Goal: Navigation & Orientation: Find specific page/section

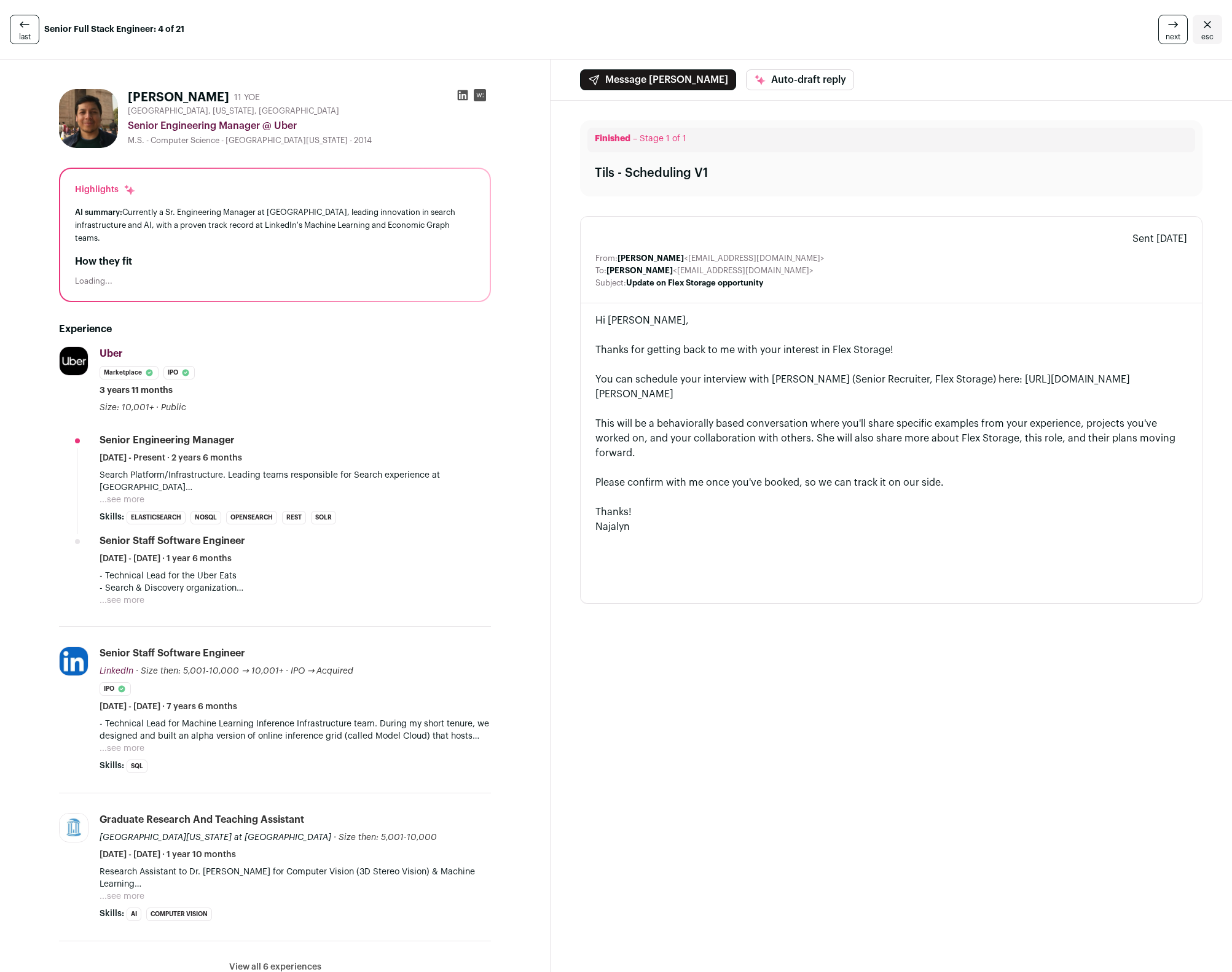
click at [38, 25] on link "last" at bounding box center [25, 29] width 29 height 29
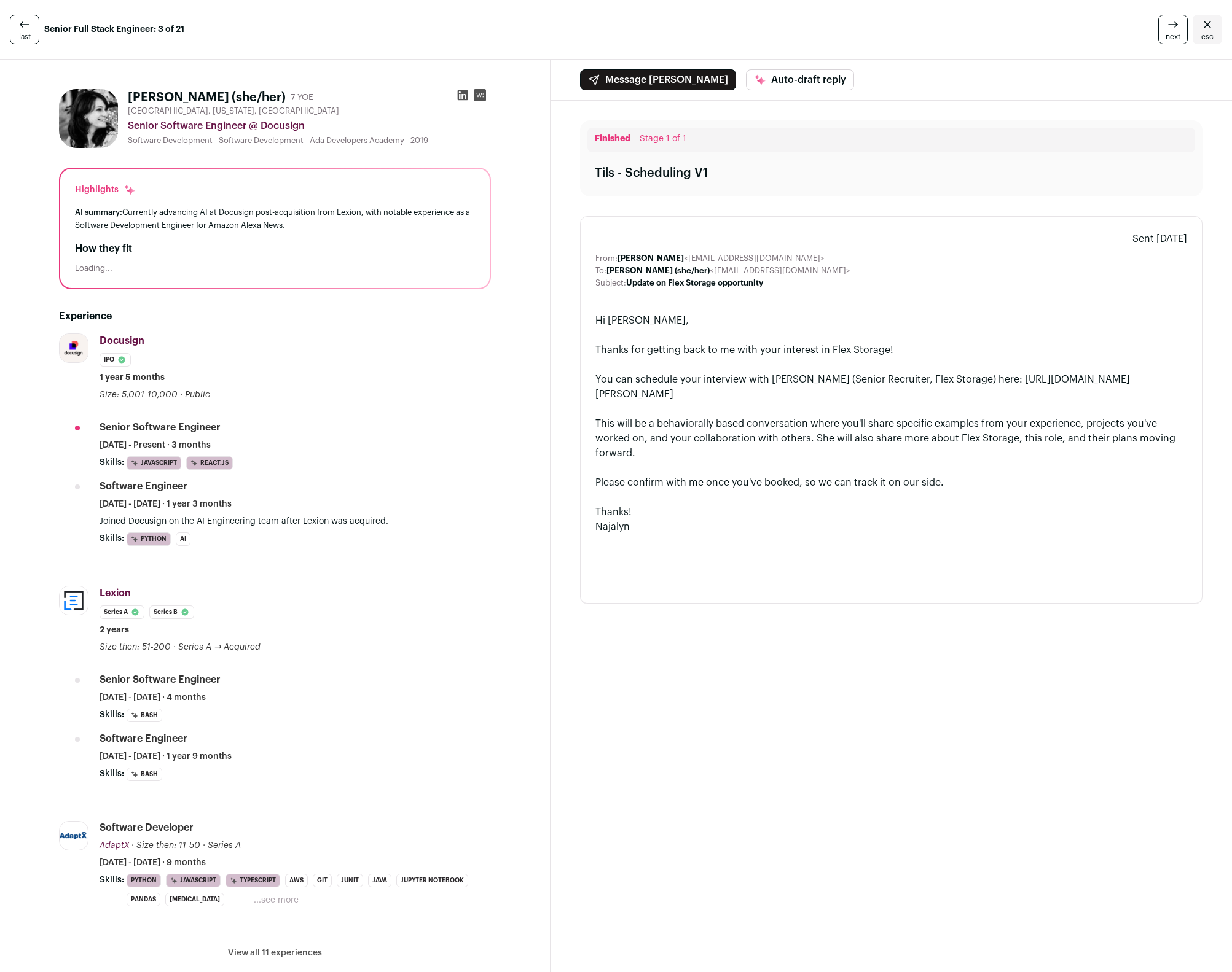
click at [1207, 29] on link "esc" at bounding box center [1207, 29] width 29 height 29
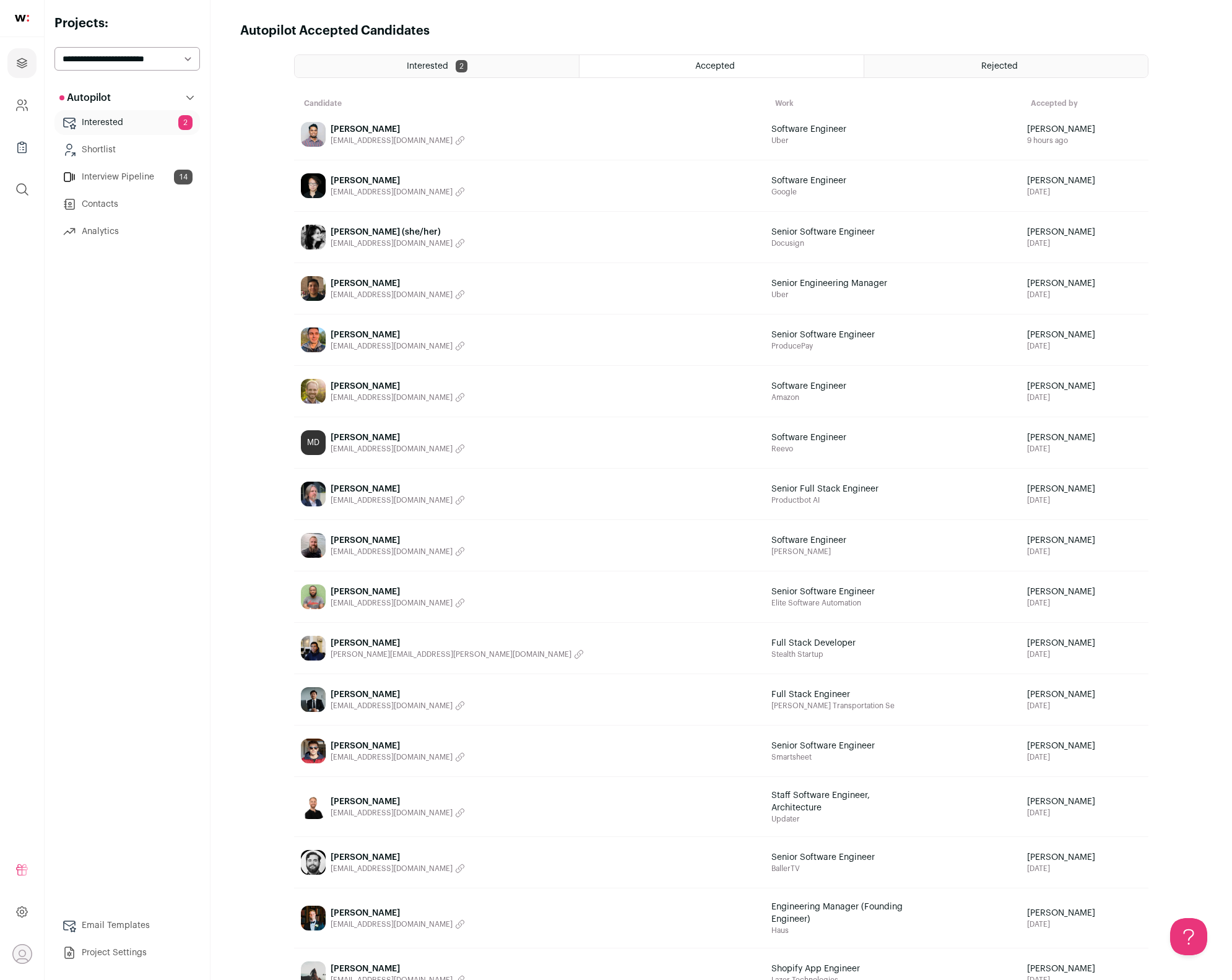
click at [113, 177] on link "Interview Pipeline 14" at bounding box center [127, 177] width 146 height 25
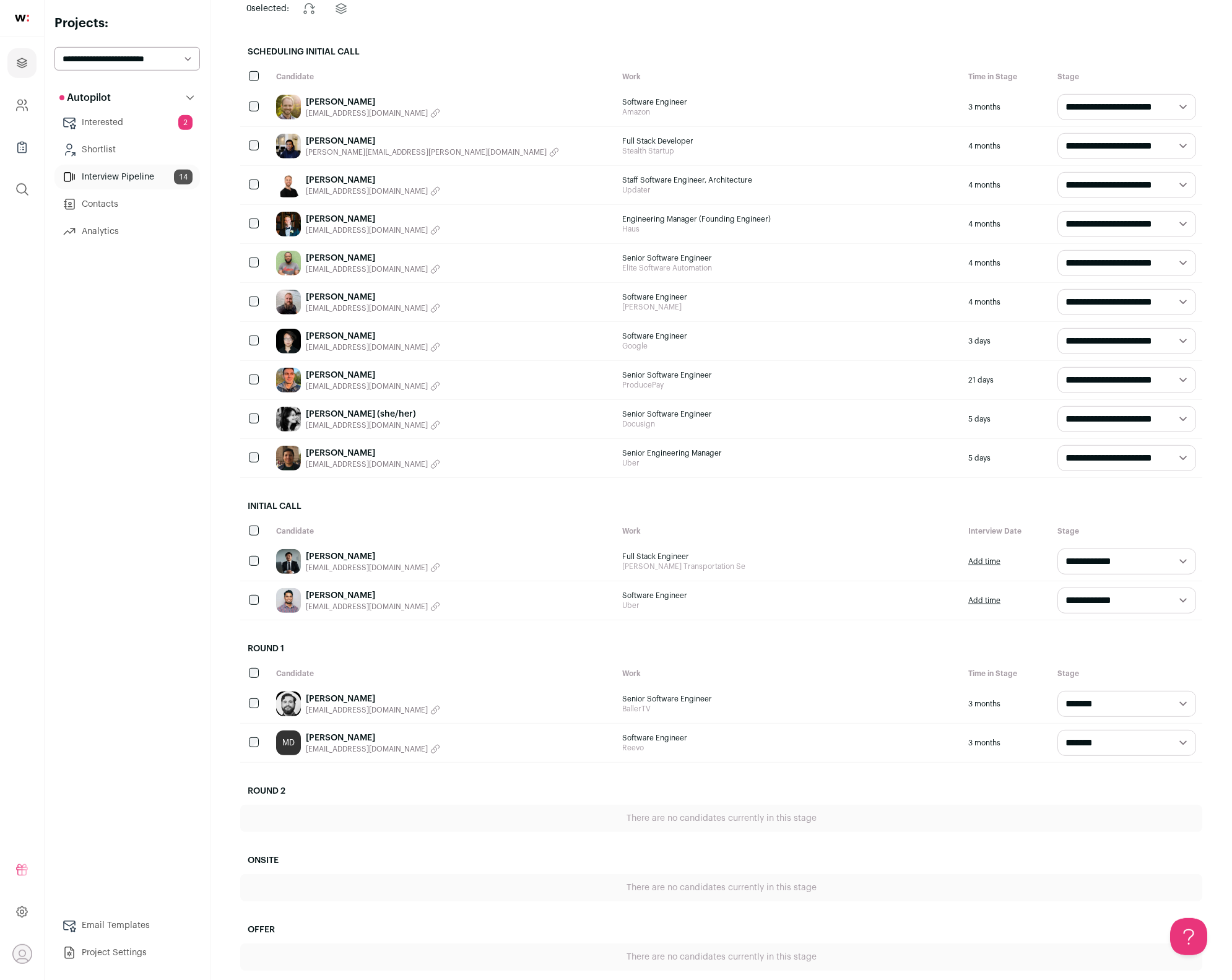
scroll to position [137, 0]
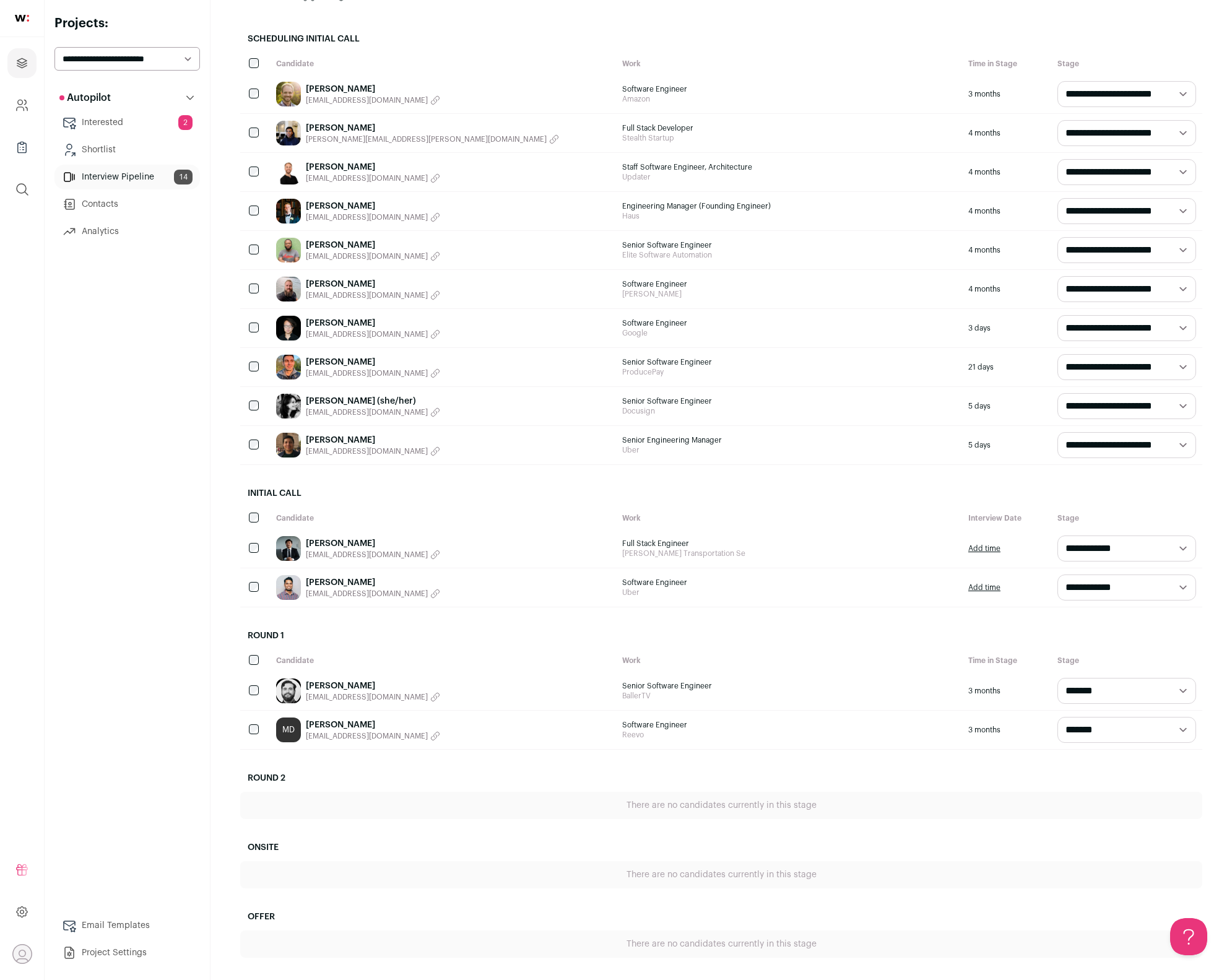
click at [111, 100] on p "Autopilot" at bounding box center [85, 97] width 51 height 15
click at [108, 121] on link "Interested 2" at bounding box center [127, 123] width 146 height 25
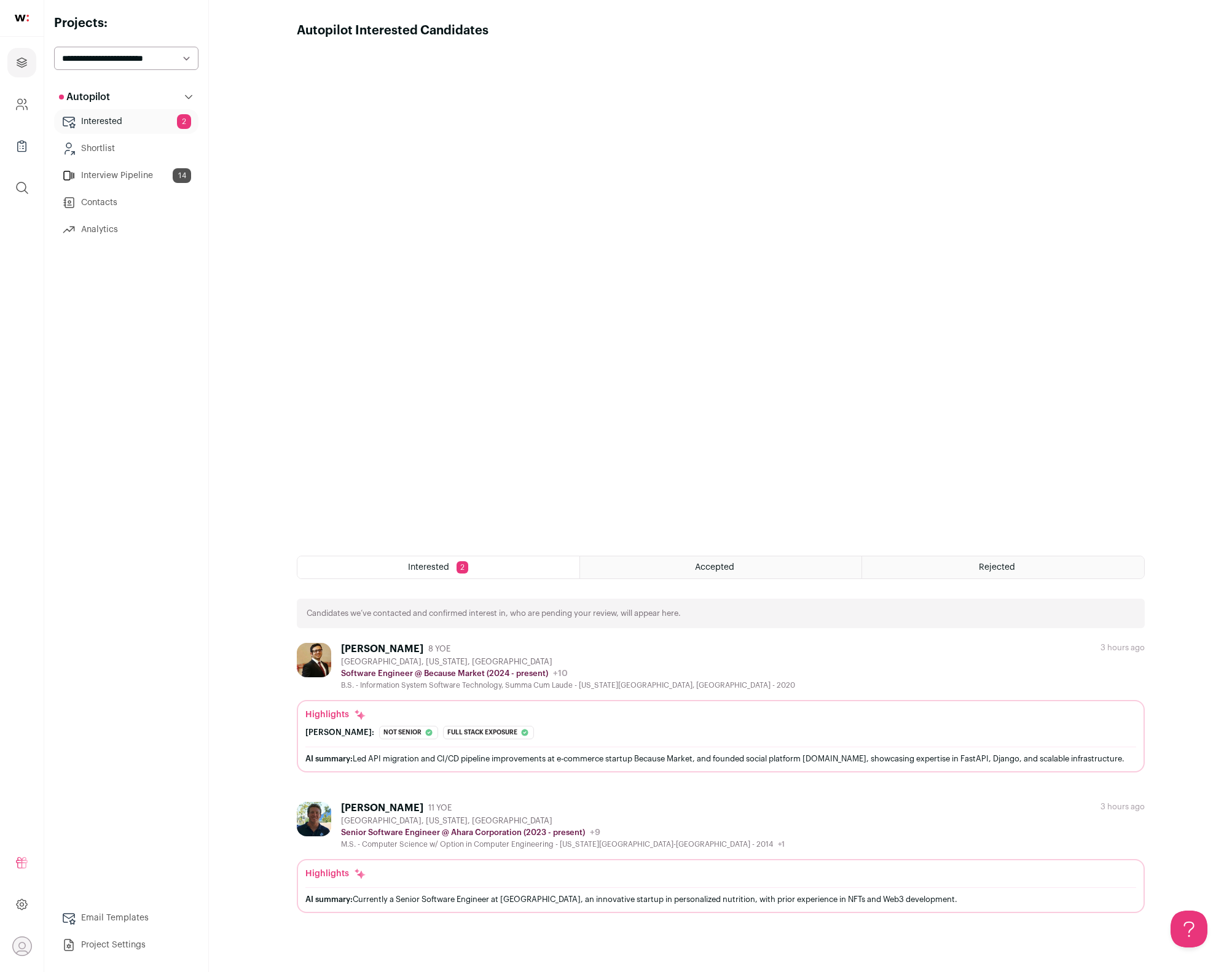
click at [100, 154] on link "Shortlist" at bounding box center [126, 149] width 144 height 25
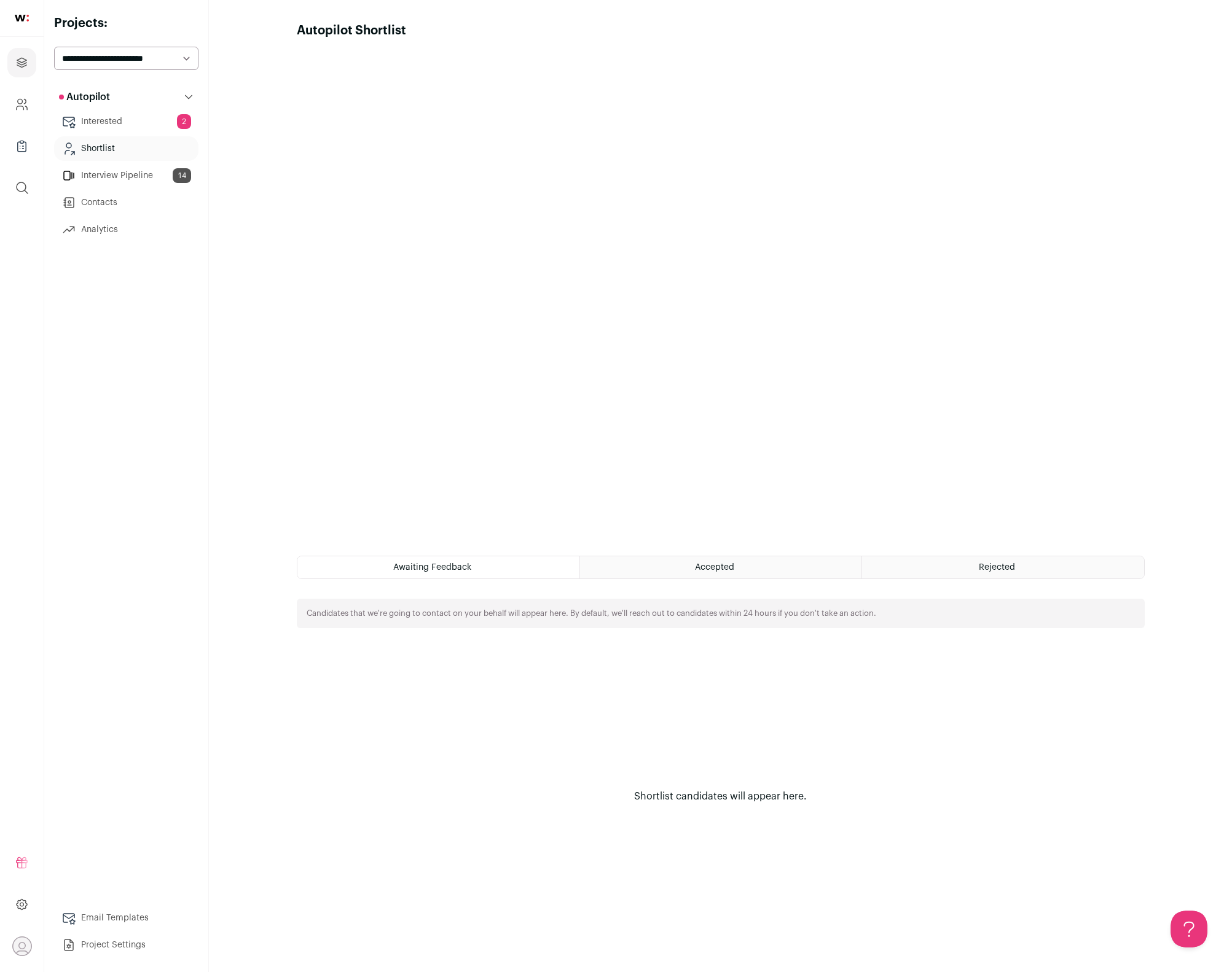
click at [100, 171] on link "Interview Pipeline 14" at bounding box center [126, 176] width 144 height 25
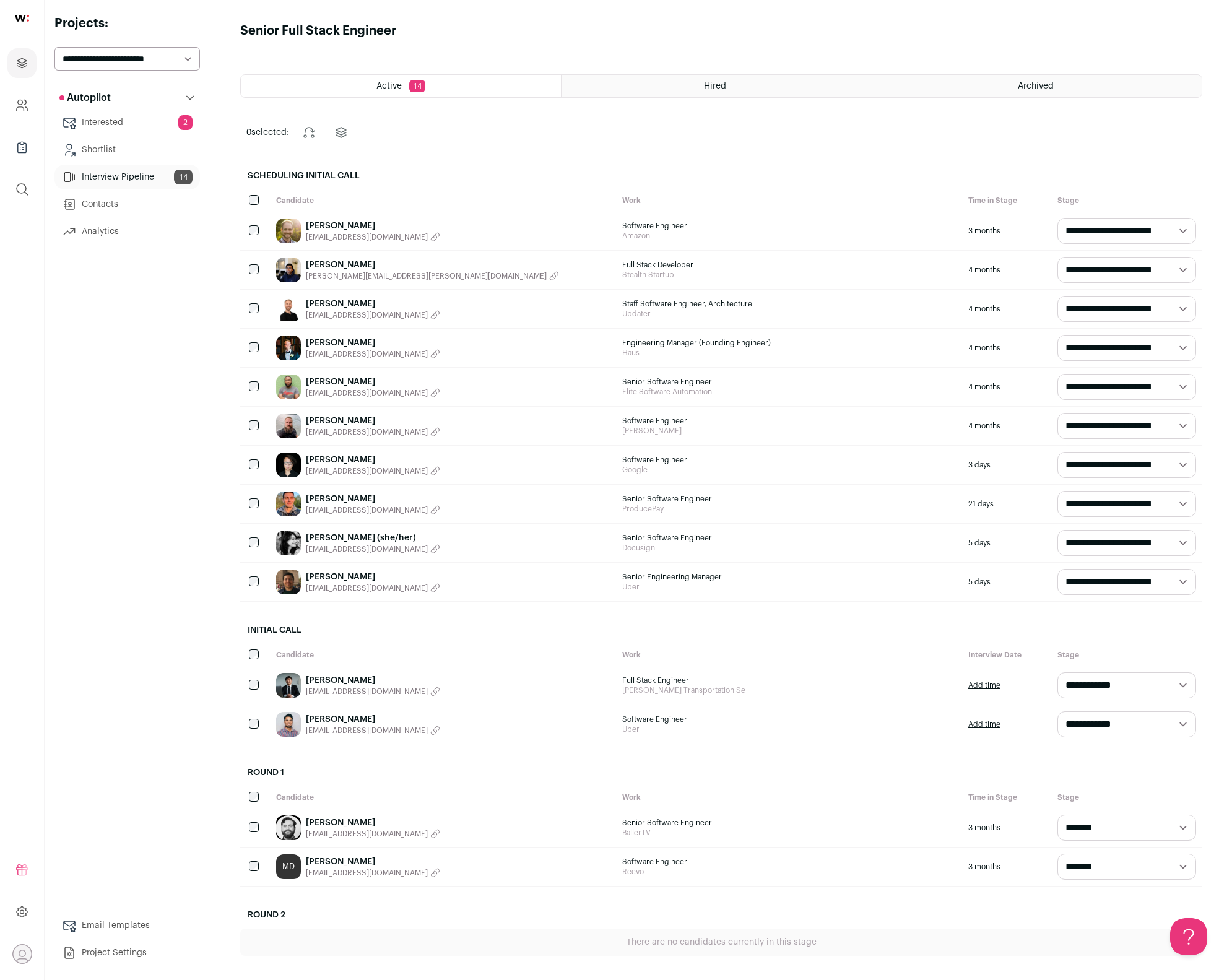
click at [1055, 95] on div "Archived" at bounding box center [1041, 86] width 319 height 23
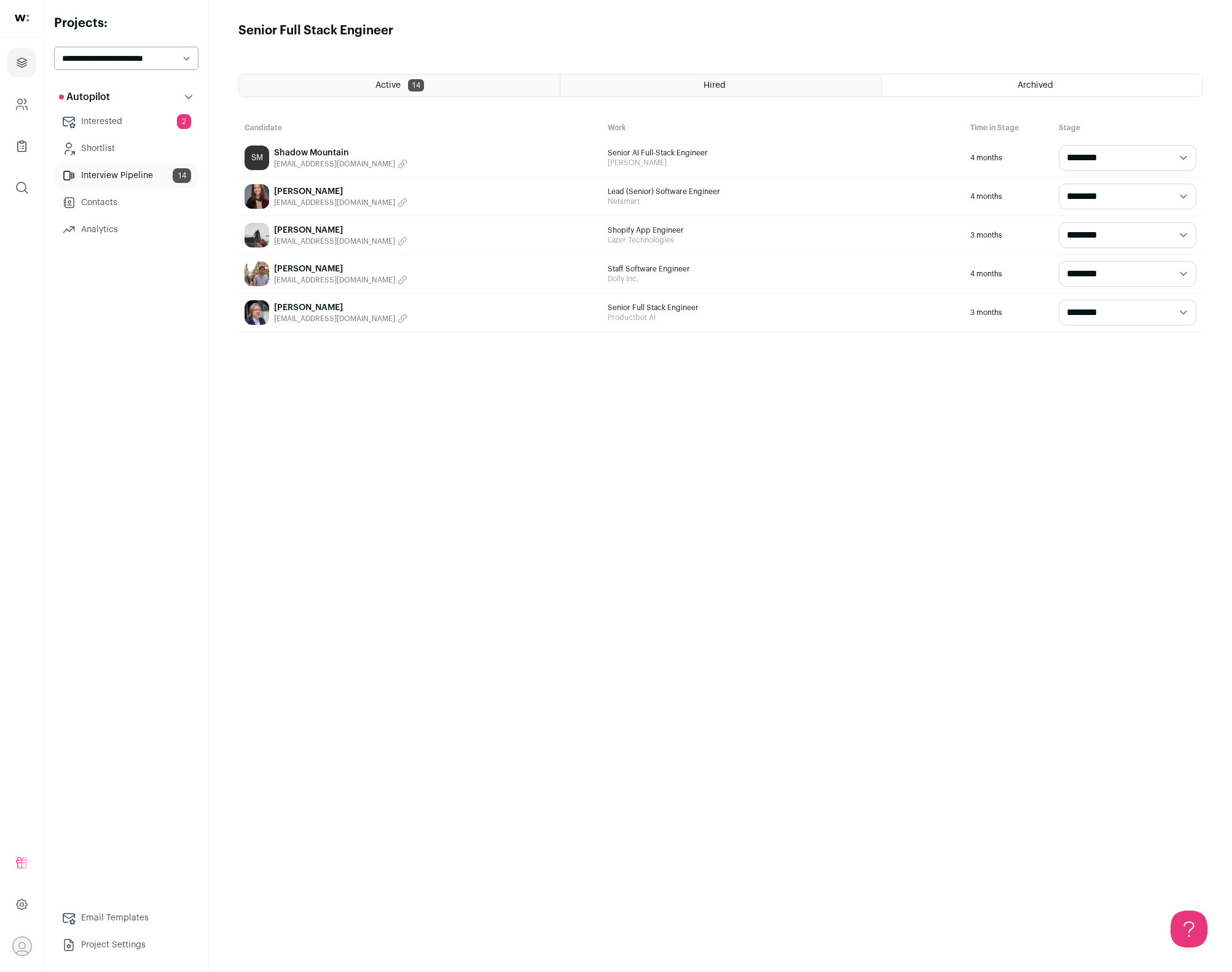
click at [750, 83] on div "Hired" at bounding box center [720, 85] width 320 height 22
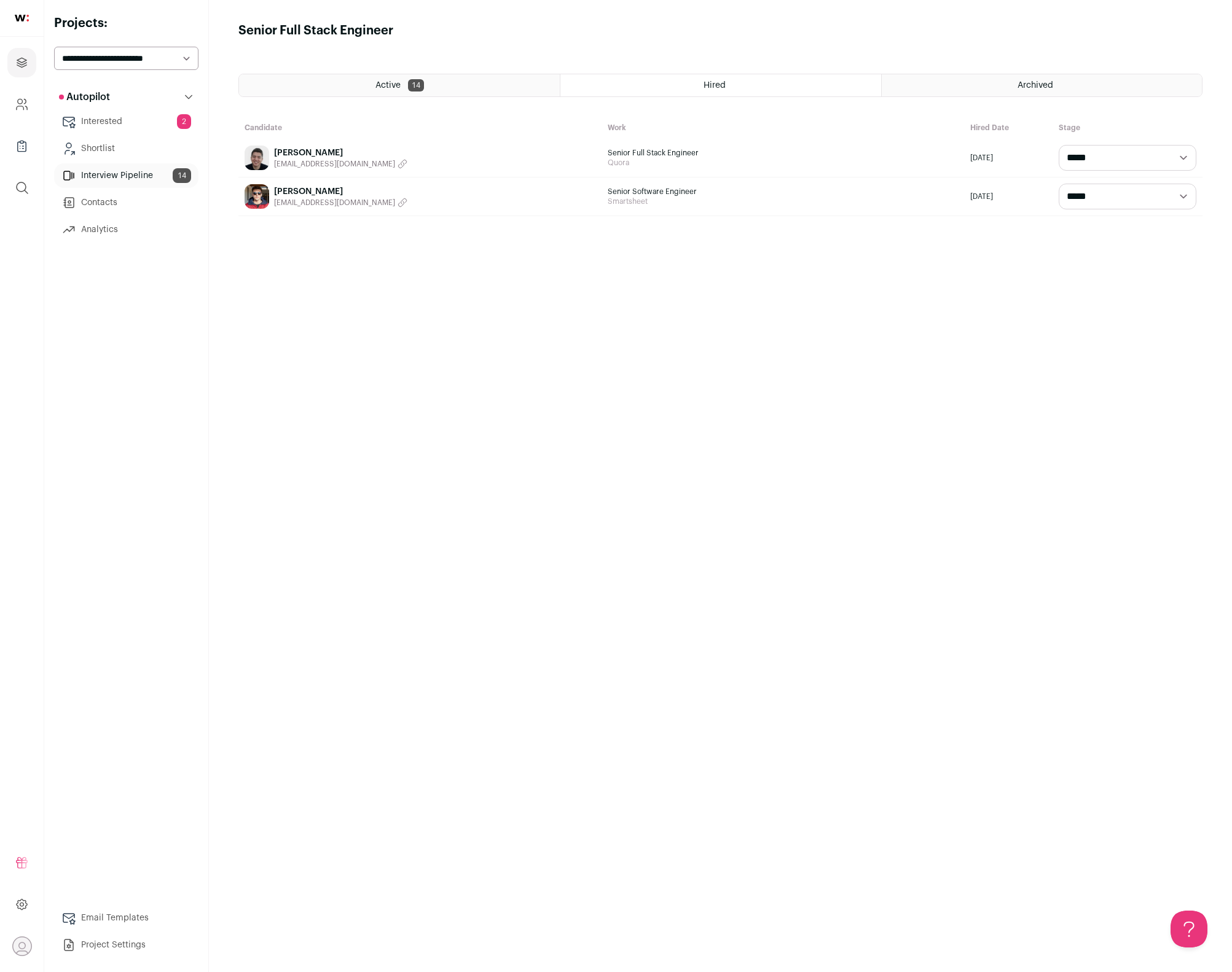
click at [962, 86] on div "Archived" at bounding box center [1041, 85] width 320 height 22
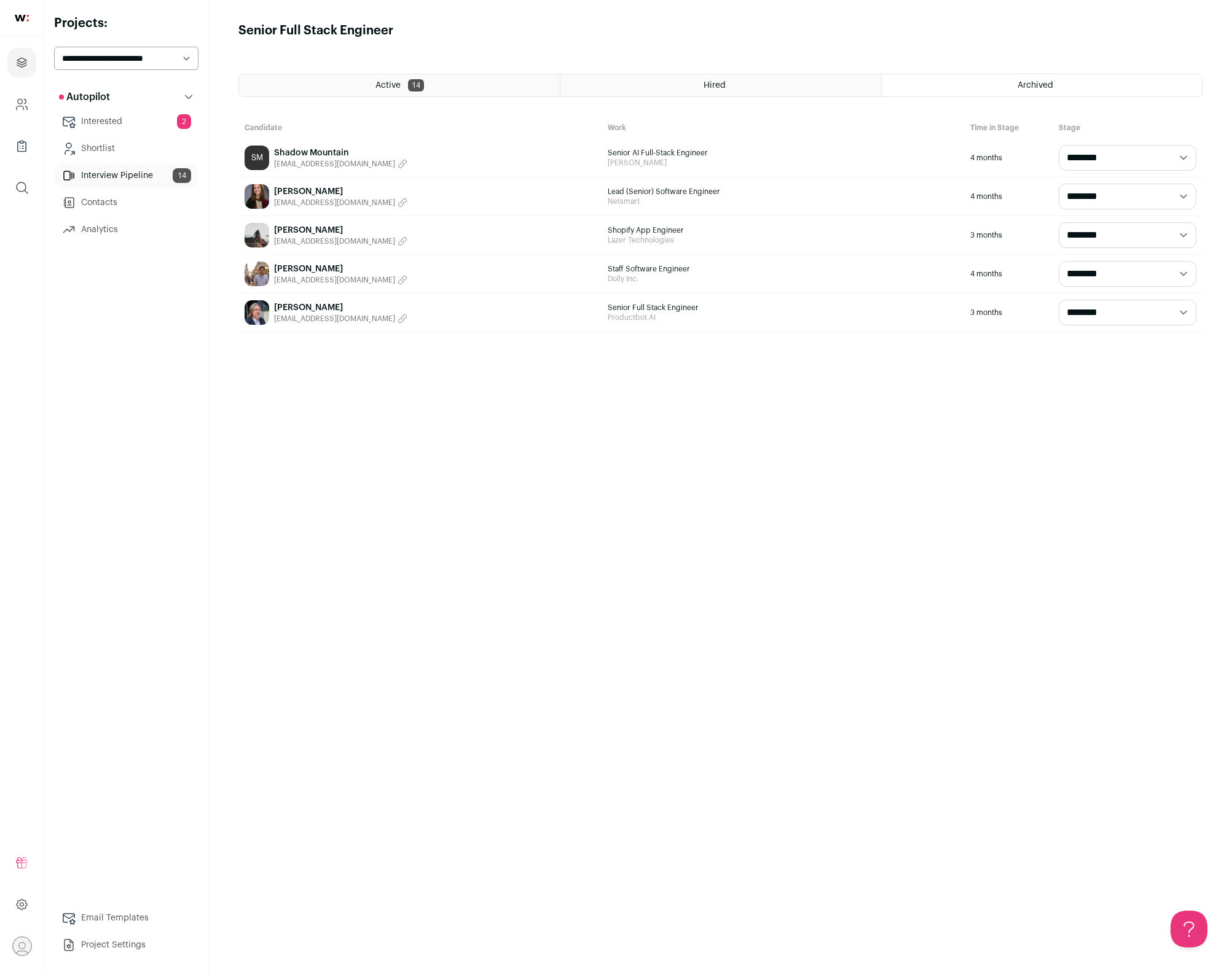
click at [762, 82] on div "Hired" at bounding box center [720, 85] width 320 height 22
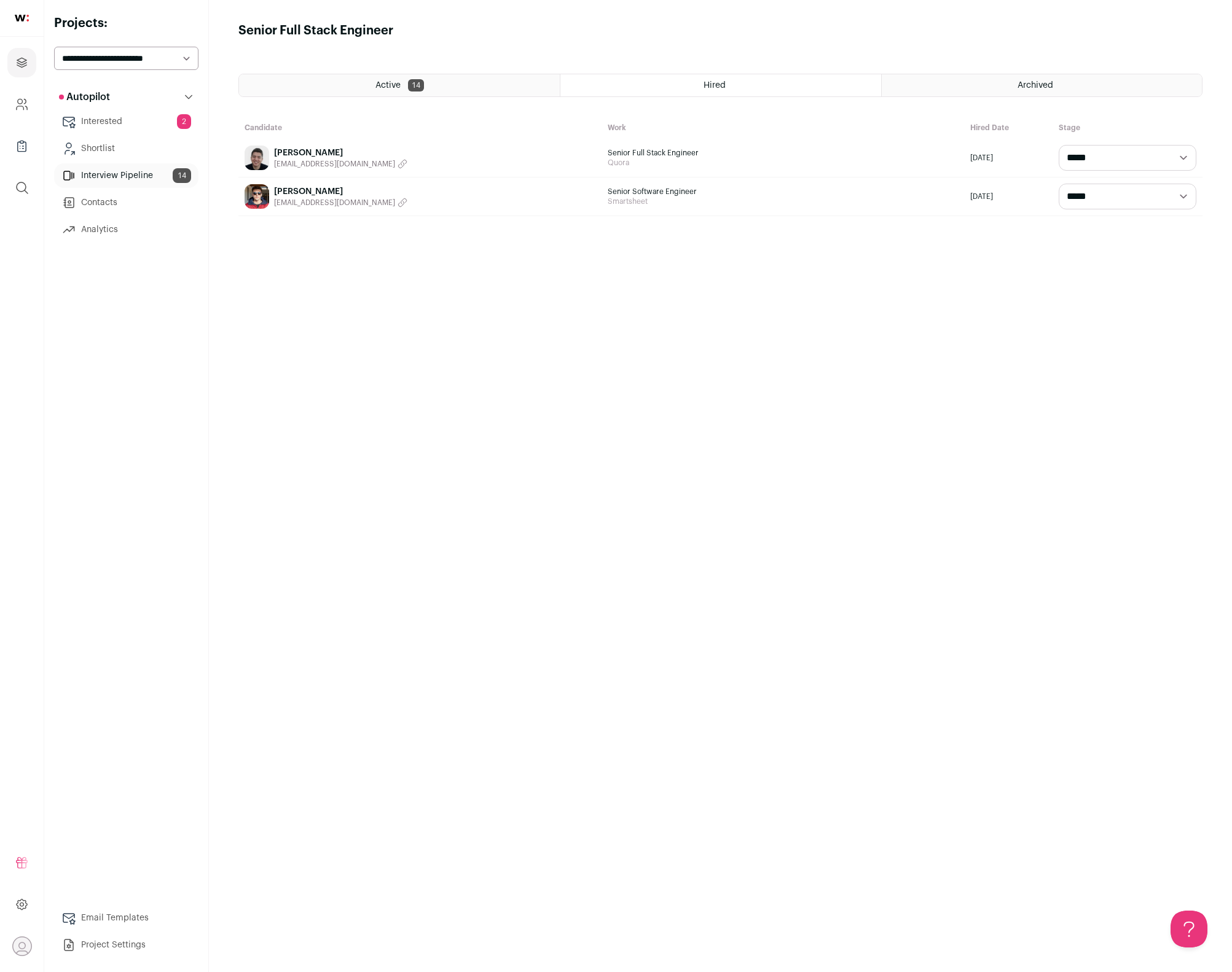
click at [299, 190] on link "[PERSON_NAME]" at bounding box center [341, 191] width 134 height 12
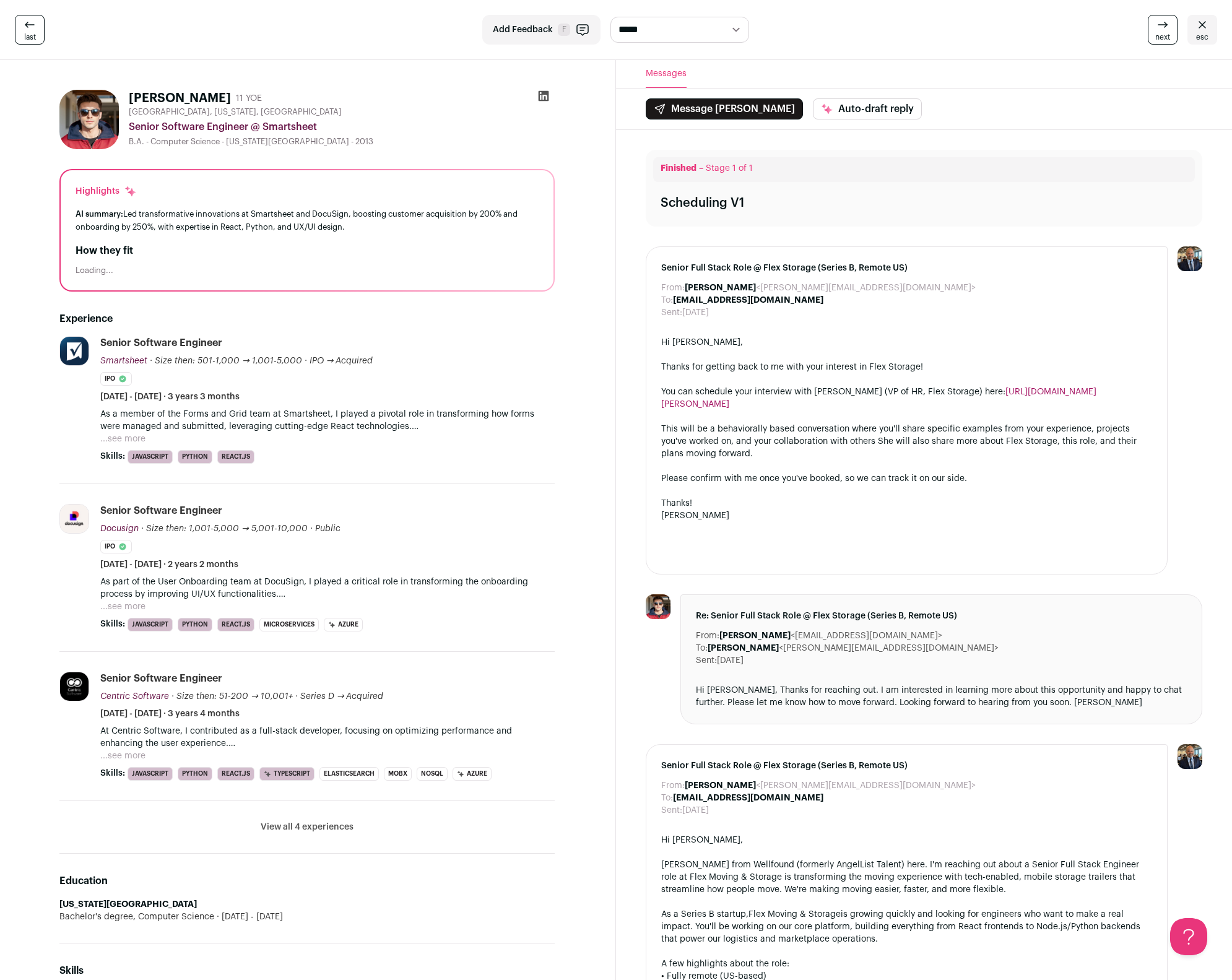
click at [90, 110] on img at bounding box center [89, 119] width 59 height 59
click at [550, 96] on div at bounding box center [543, 98] width 23 height 17
click at [546, 95] on icon at bounding box center [543, 96] width 12 height 12
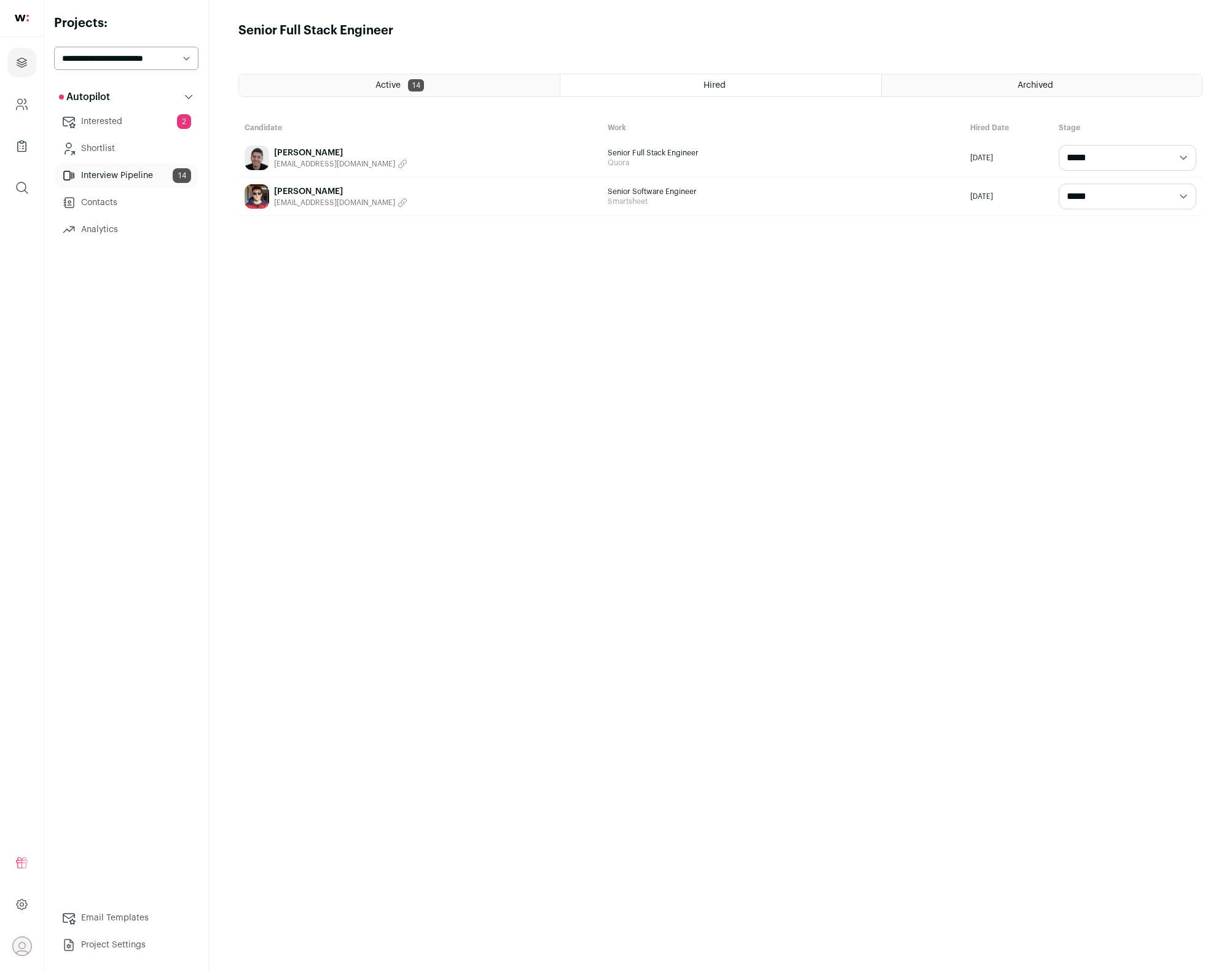
click at [137, 148] on link "Shortlist" at bounding box center [126, 149] width 144 height 25
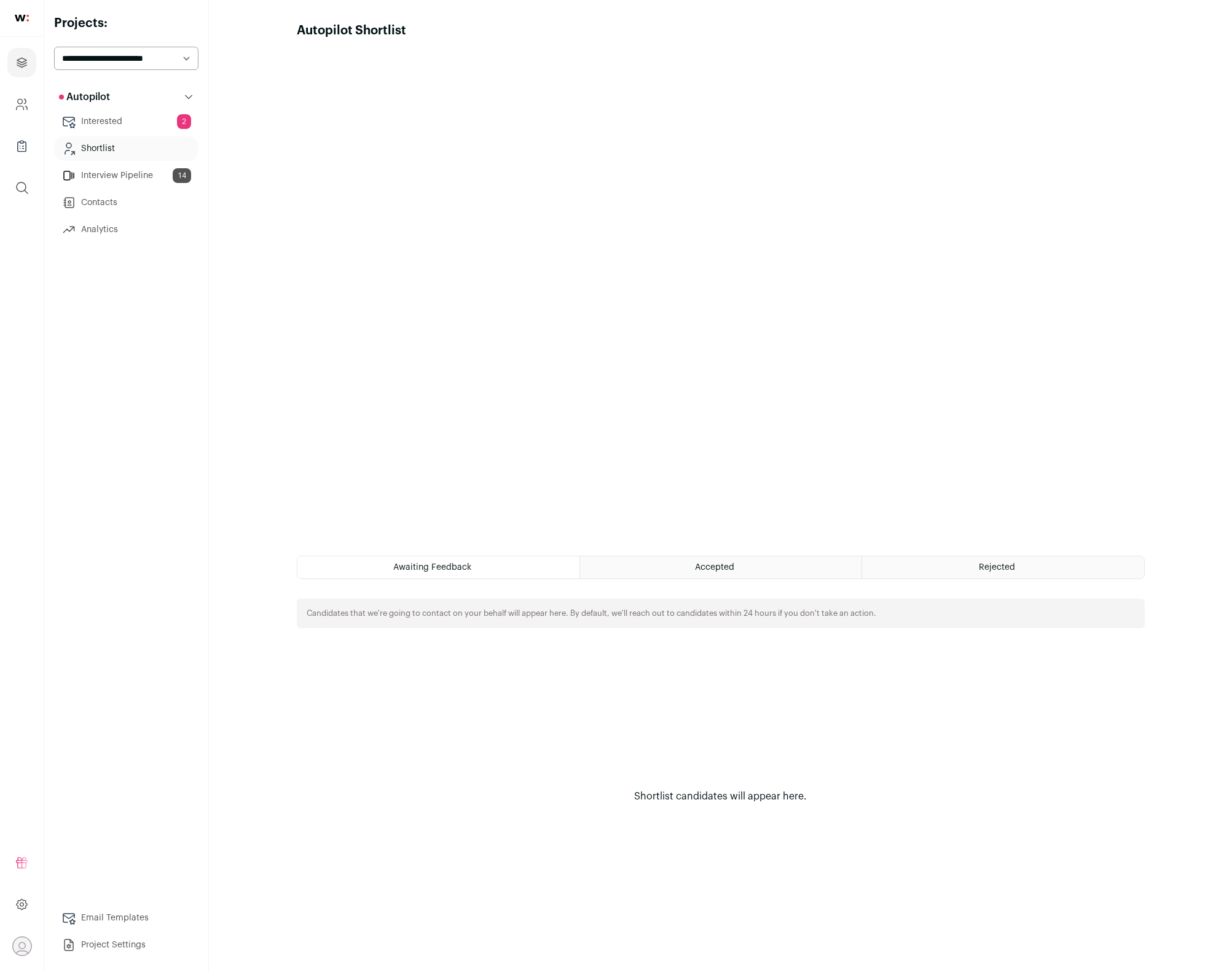
click at [113, 191] on link "Contacts" at bounding box center [126, 203] width 144 height 25
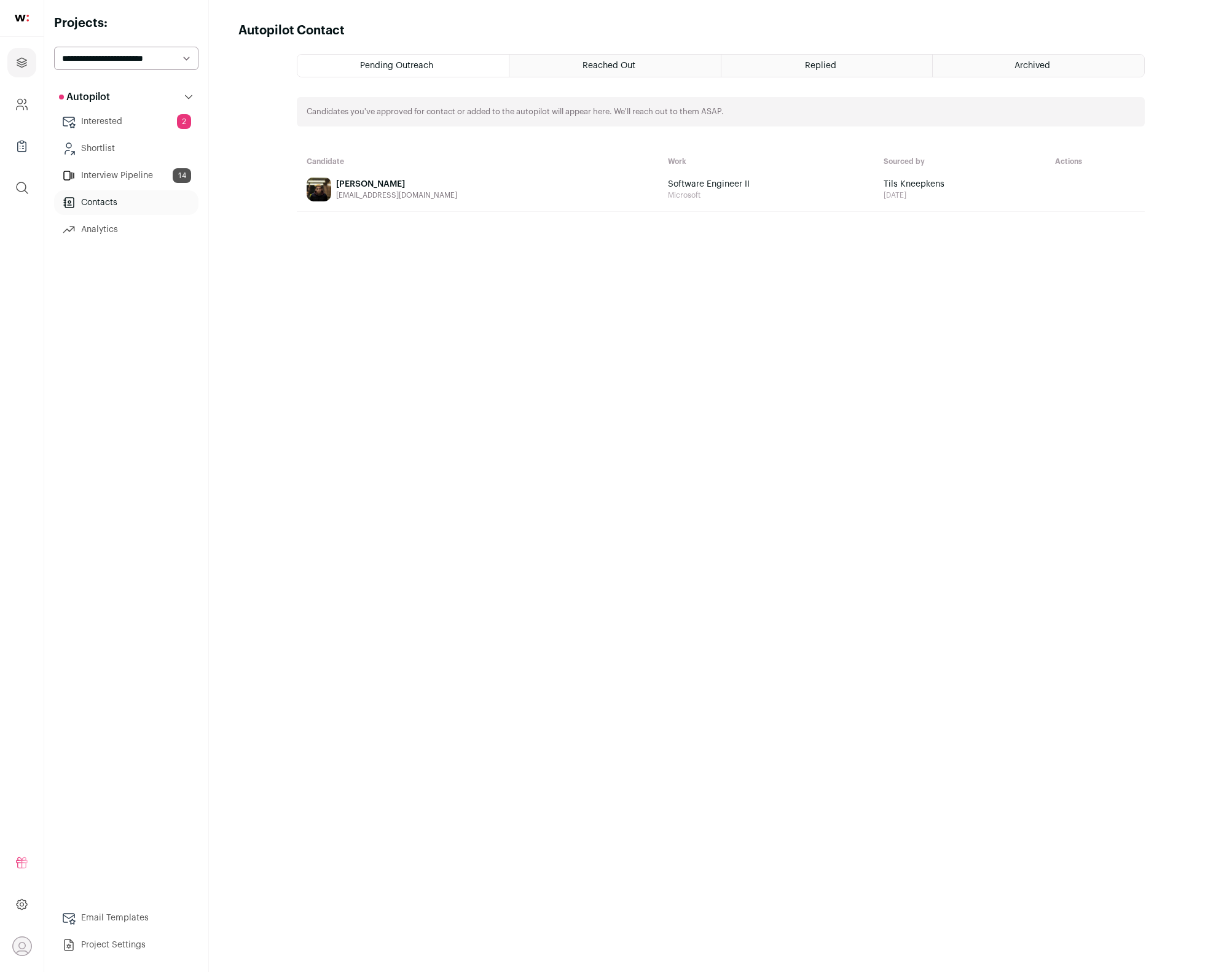
click at [121, 229] on link "Analytics" at bounding box center [126, 230] width 144 height 25
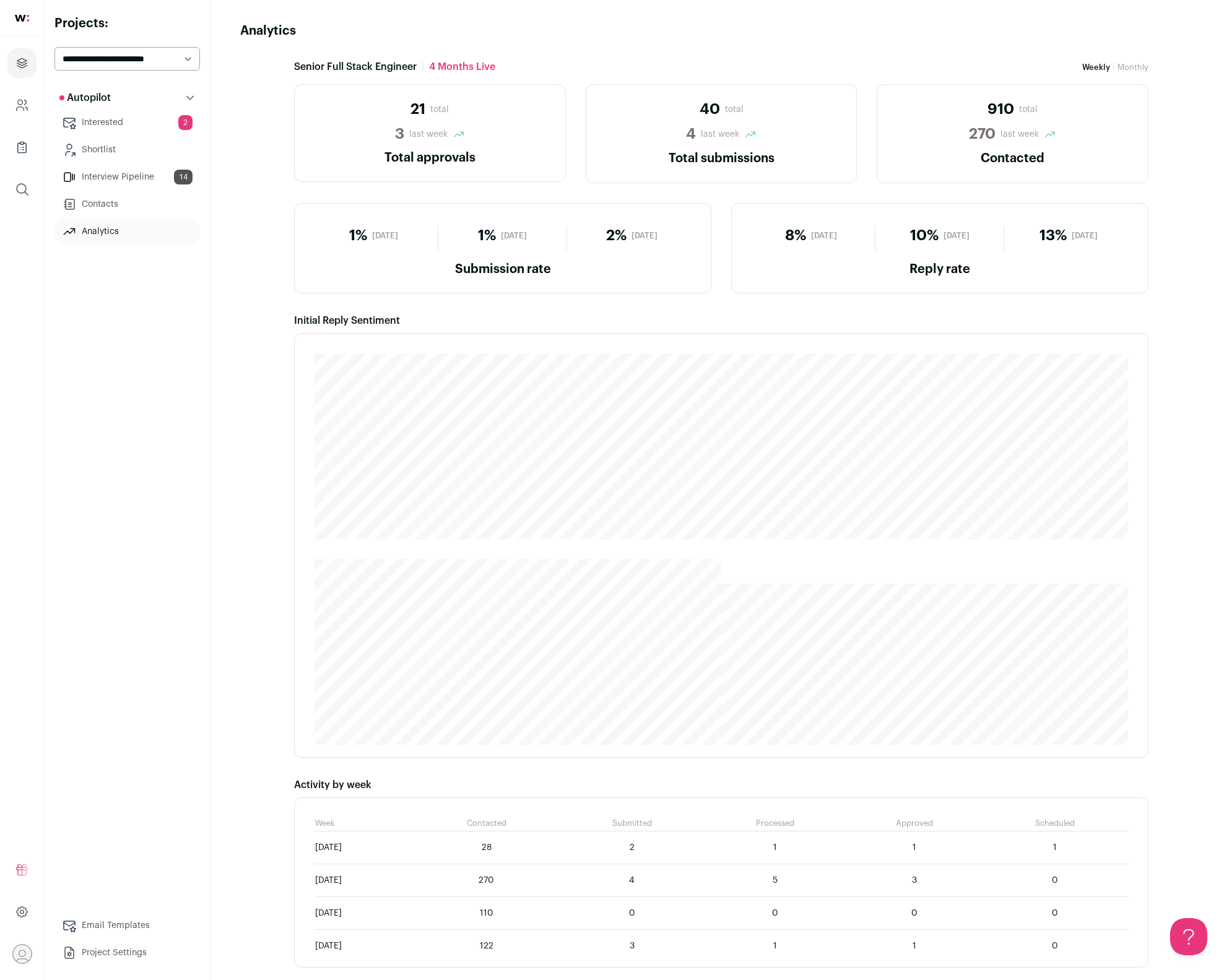
click at [118, 210] on link "Contacts" at bounding box center [127, 205] width 146 height 25
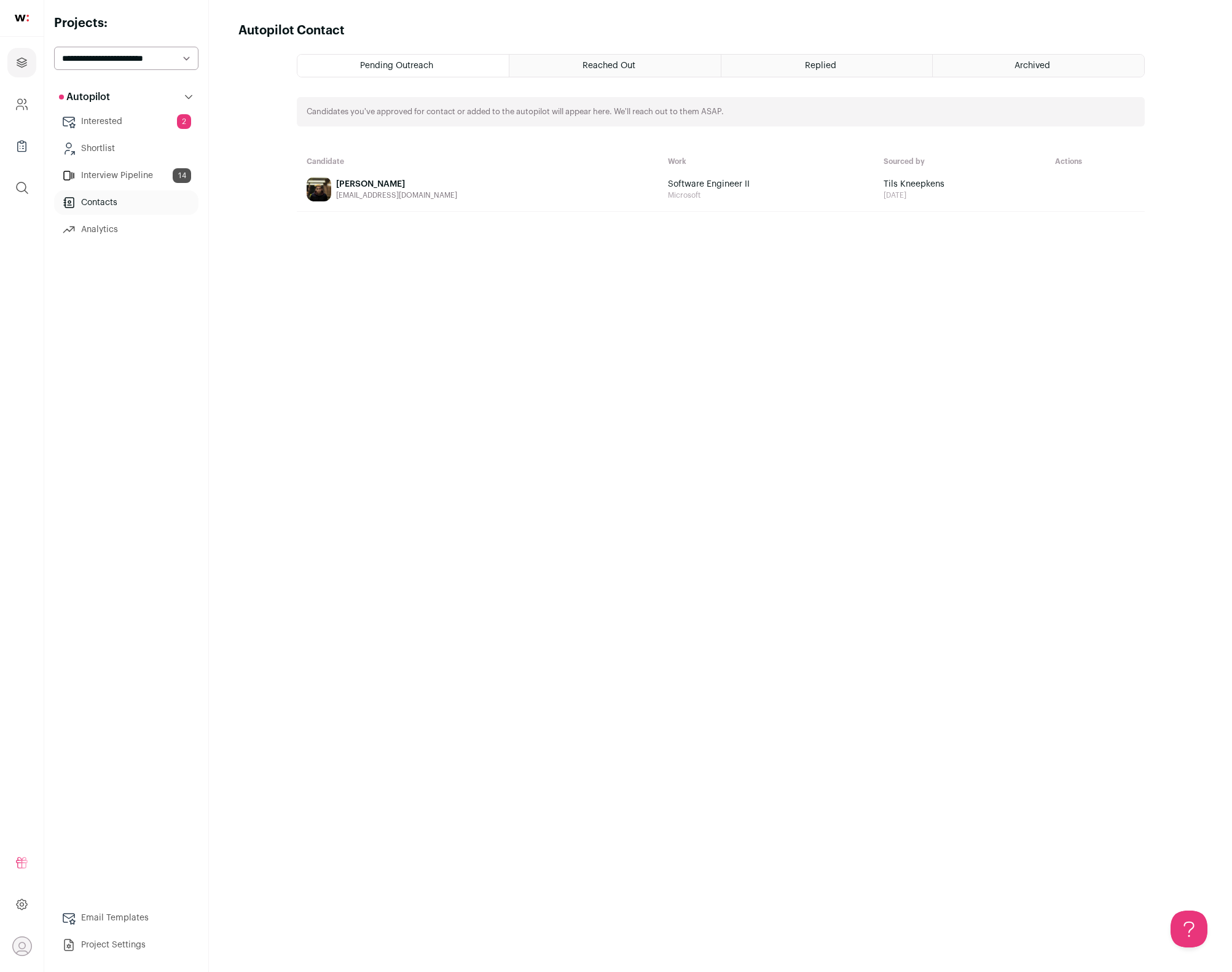
click at [639, 65] on div "Reached Out" at bounding box center [615, 66] width 212 height 22
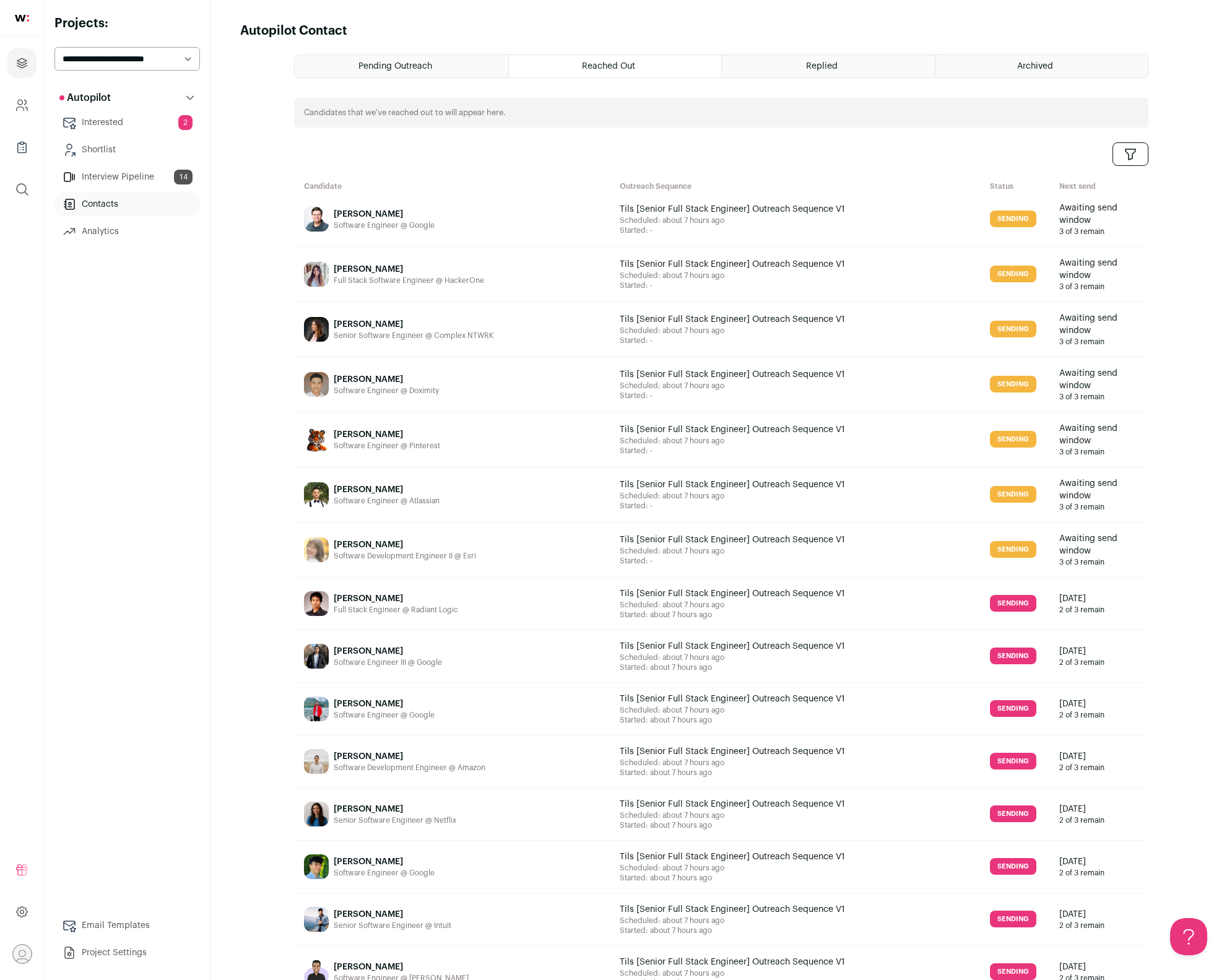
click at [528, 116] on div "Candidates that we've reached out to will appear here." at bounding box center [721, 113] width 855 height 30
click at [837, 66] on div "Replied" at bounding box center [828, 66] width 213 height 23
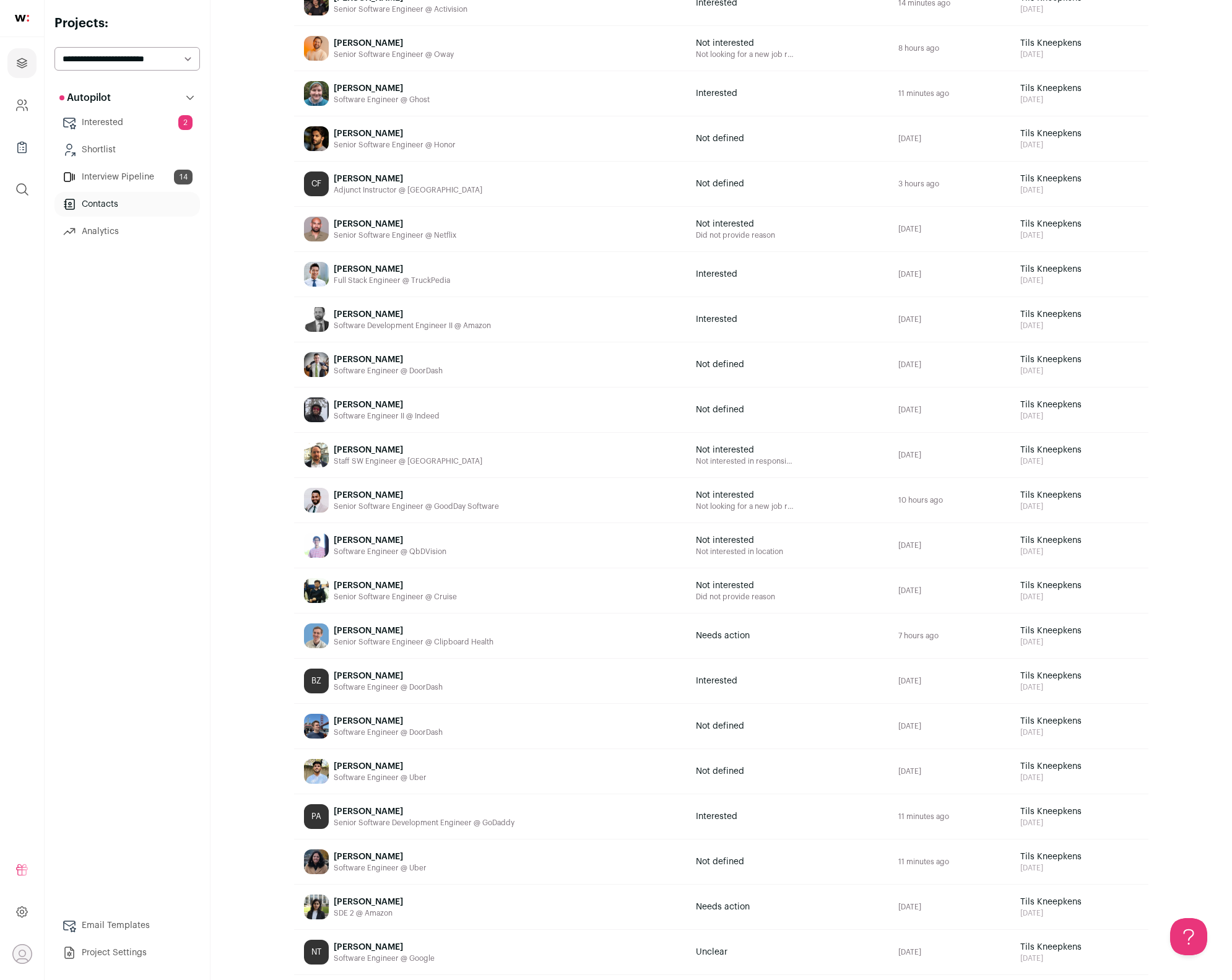
scroll to position [407, 0]
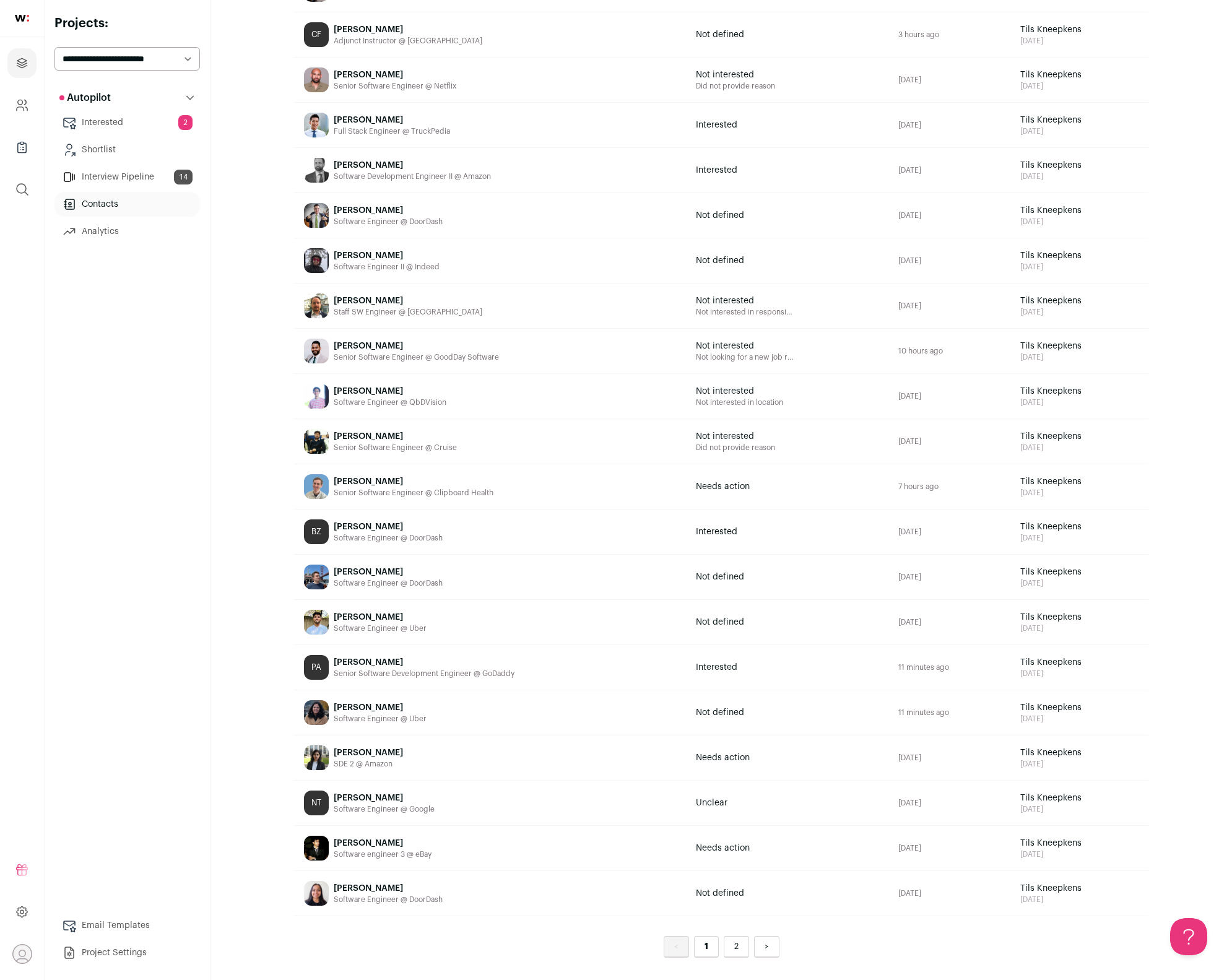
click at [725, 945] on link "2" at bounding box center [736, 947] width 26 height 22
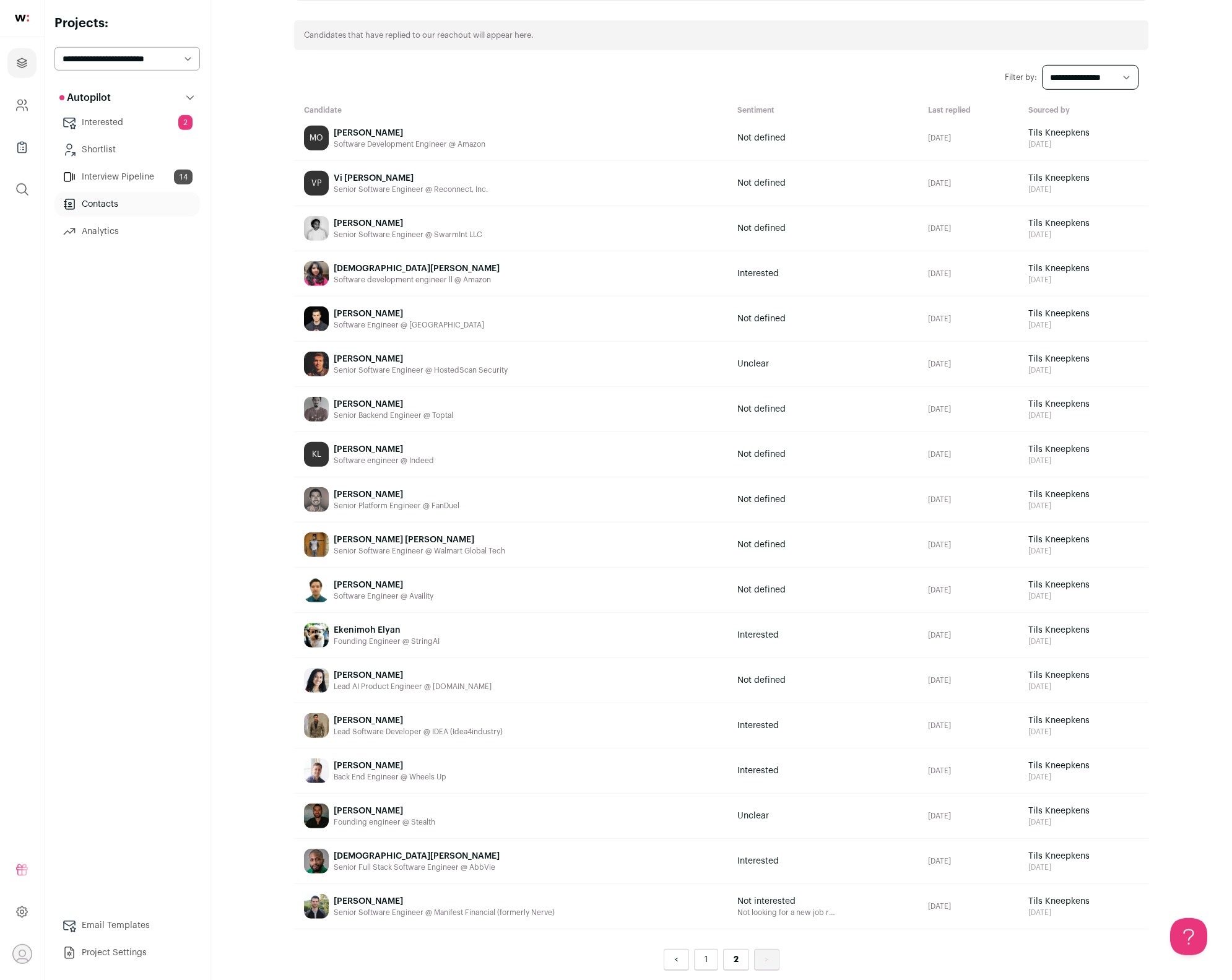
scroll to position [90, 0]
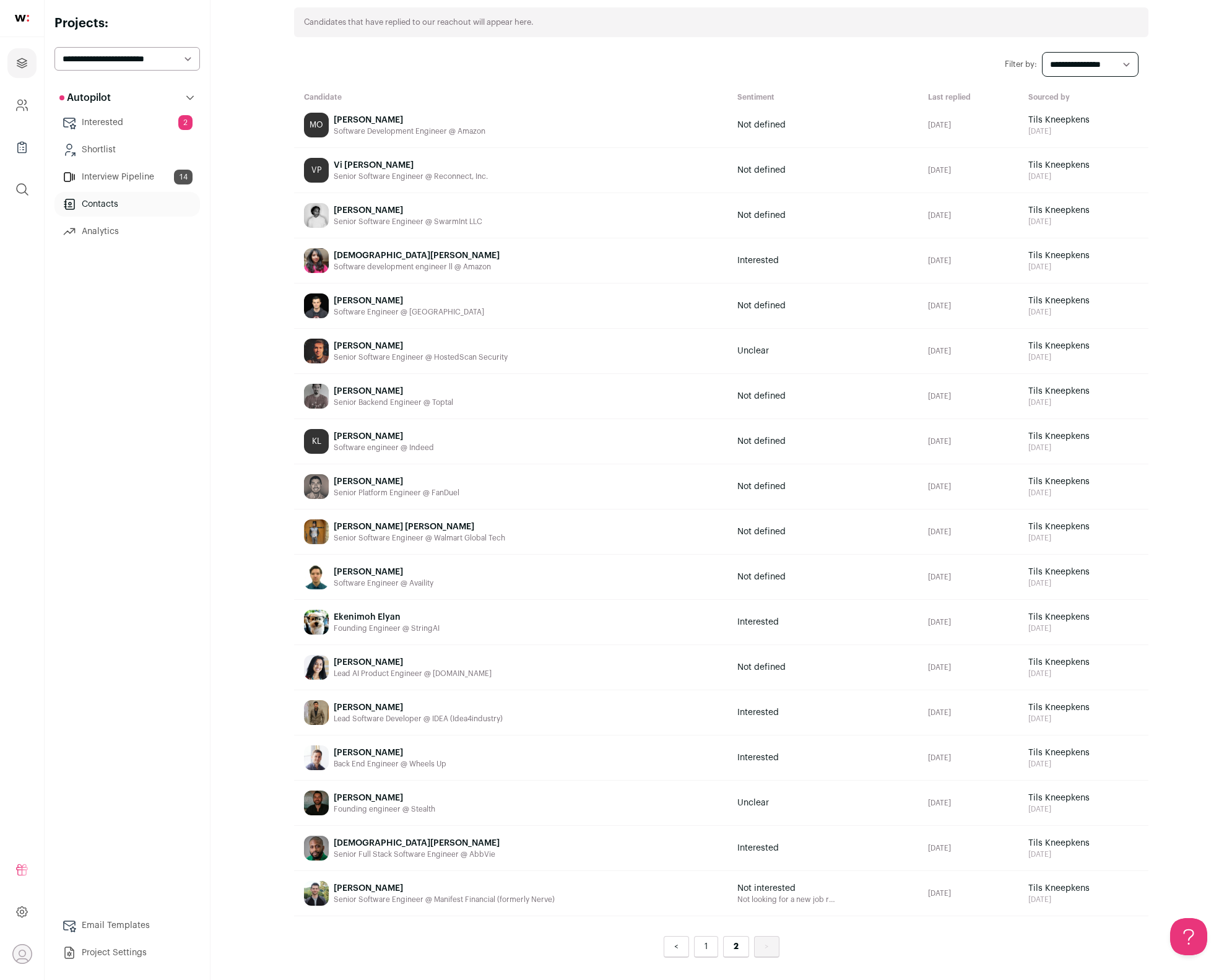
click at [352, 167] on span "Vi Pham" at bounding box center [411, 165] width 154 height 12
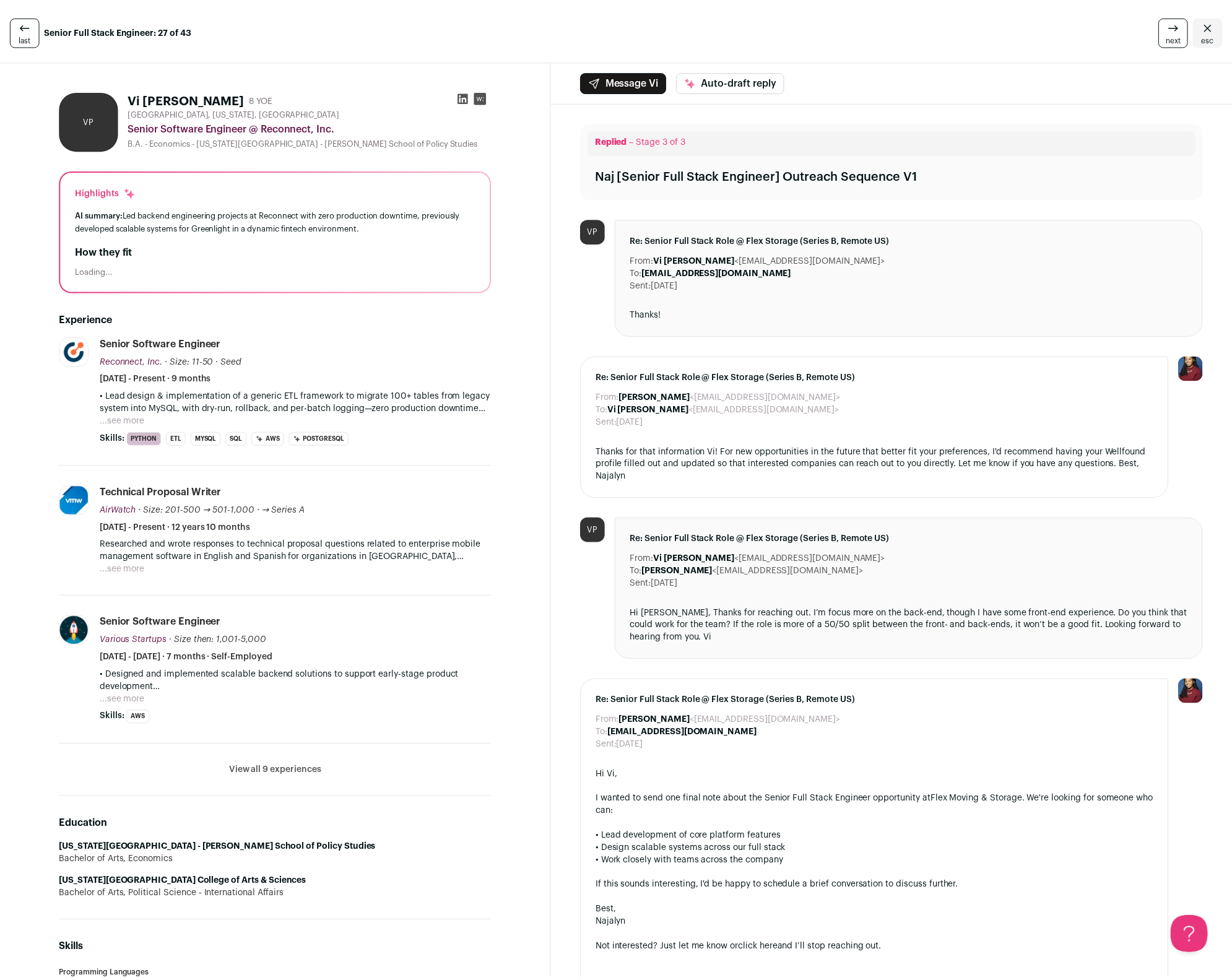
scroll to position [90, 0]
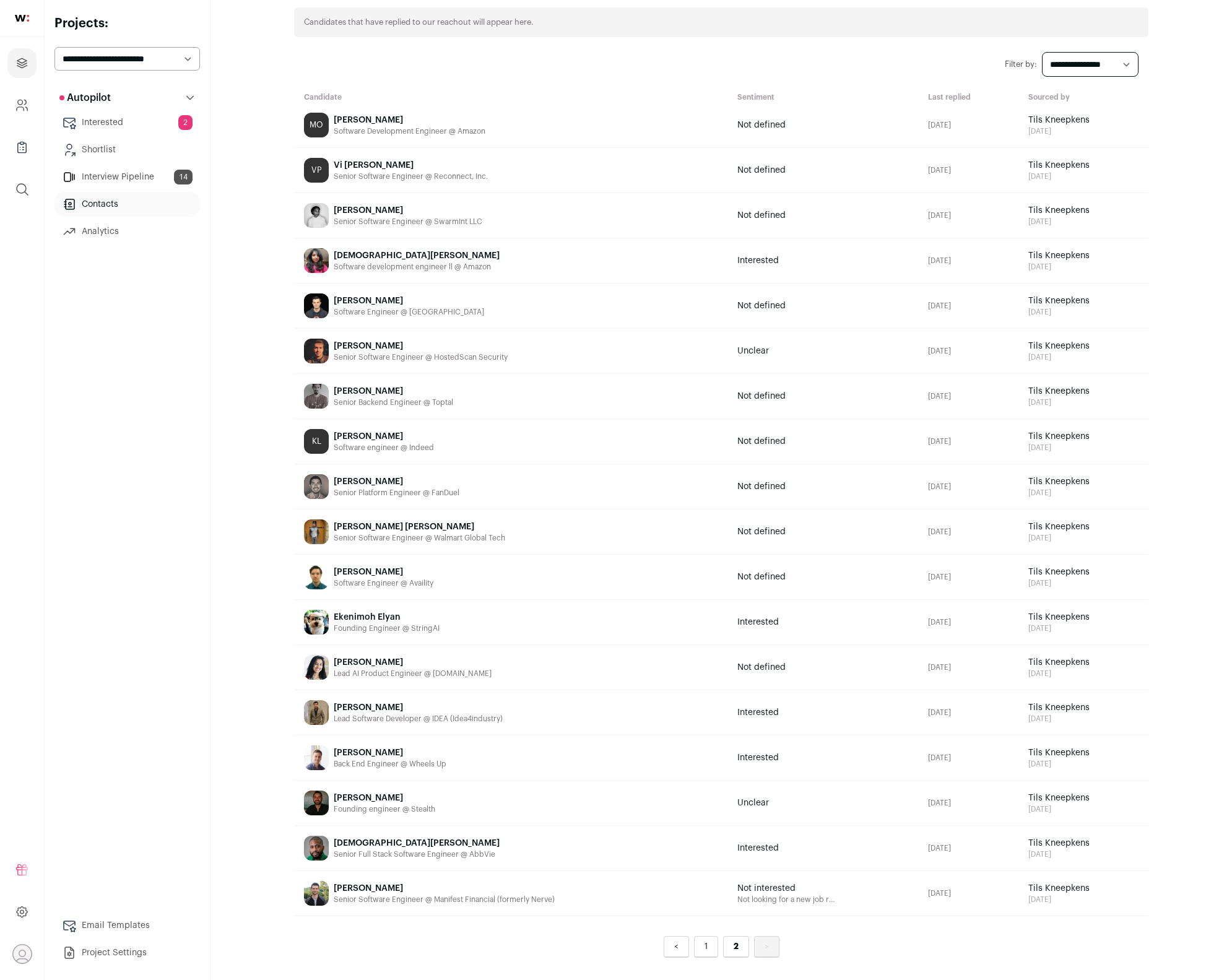
click at [481, 21] on div "Candidates that have replied to our reachout will appear here." at bounding box center [721, 23] width 855 height 30
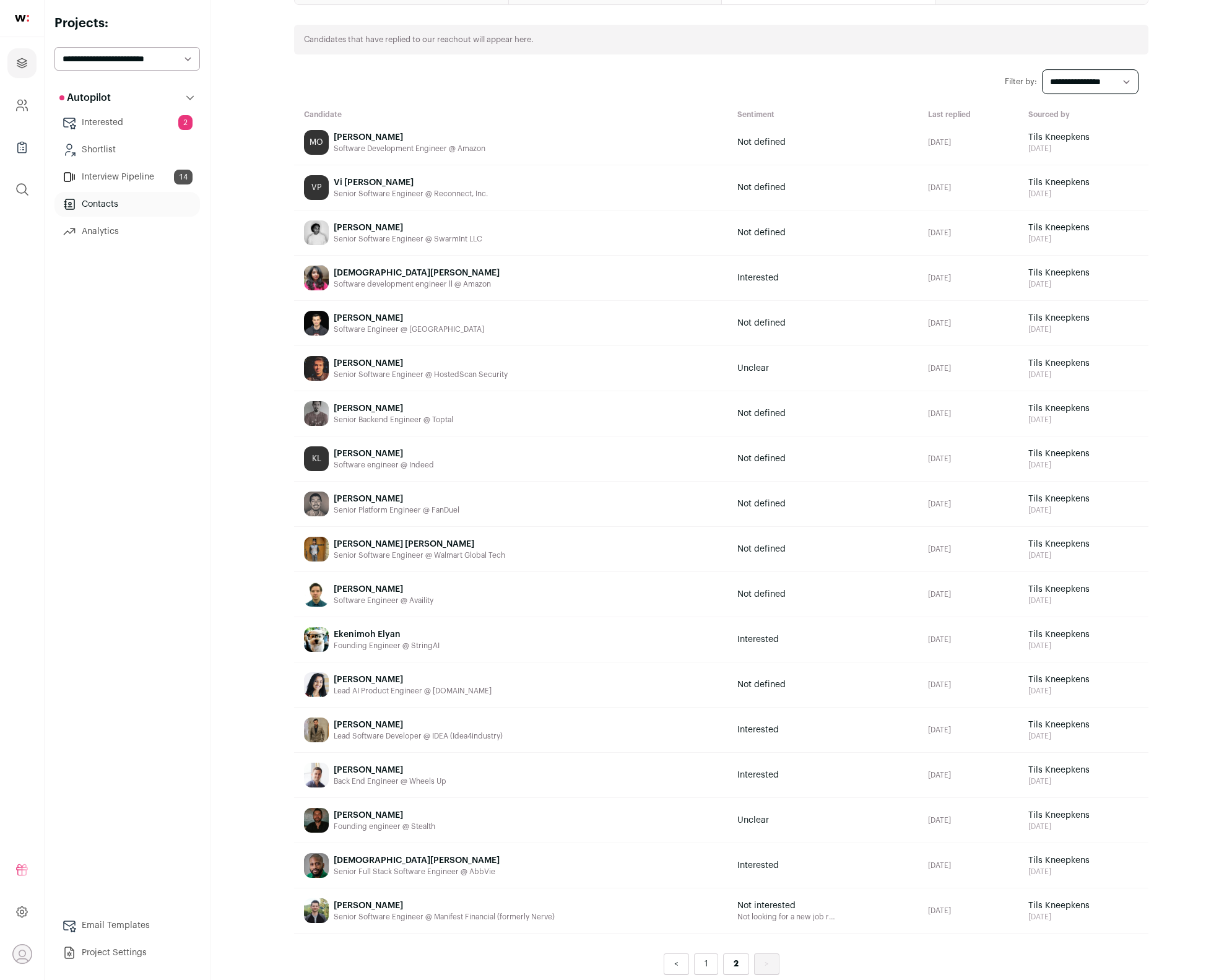
scroll to position [0, 0]
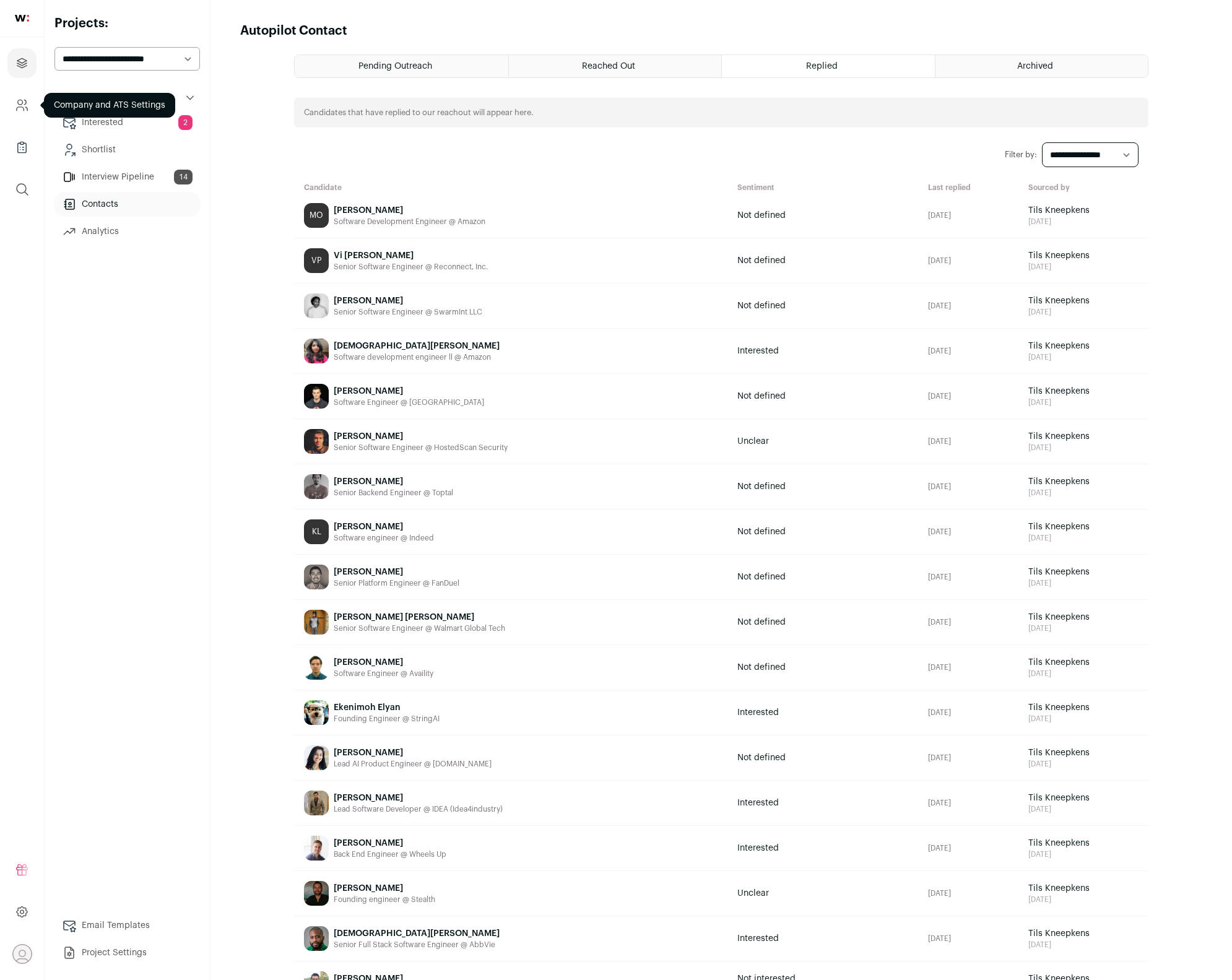
click at [26, 108] on icon "Company and ATS Settings" at bounding box center [22, 105] width 14 height 15
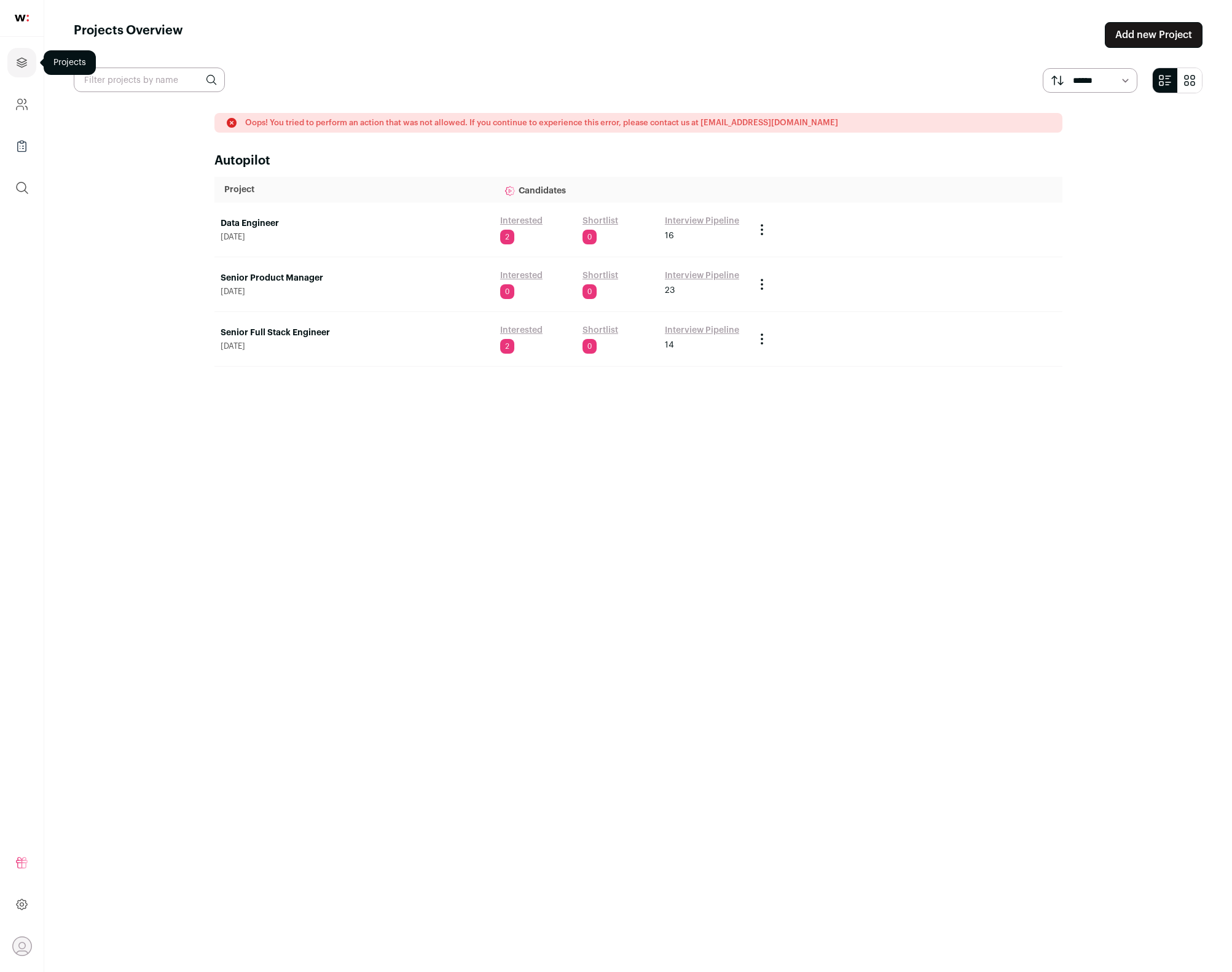
click at [25, 66] on icon "Projects" at bounding box center [22, 63] width 9 height 9
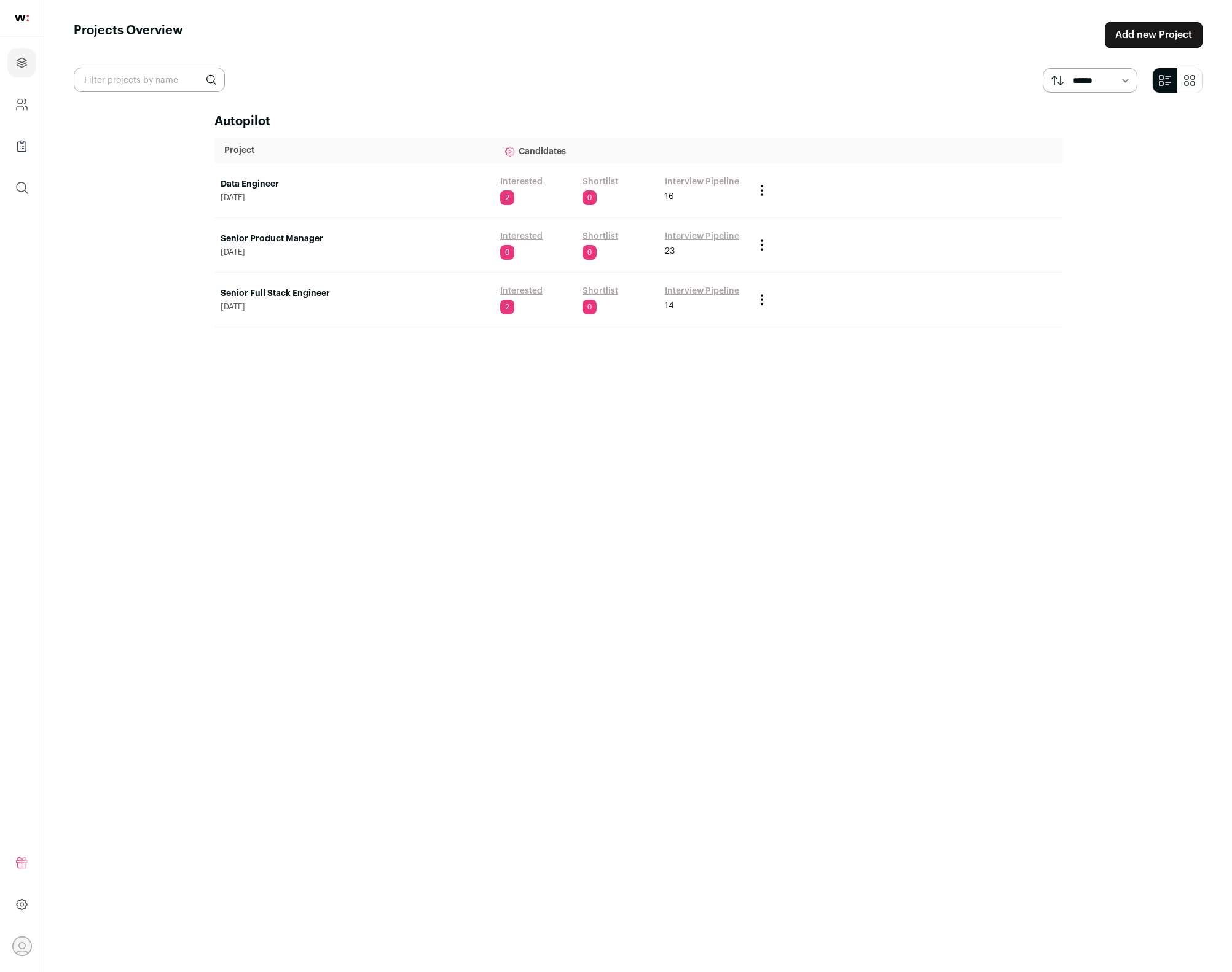
click at [306, 293] on link "Senior Full Stack Engineer" at bounding box center [355, 293] width 267 height 12
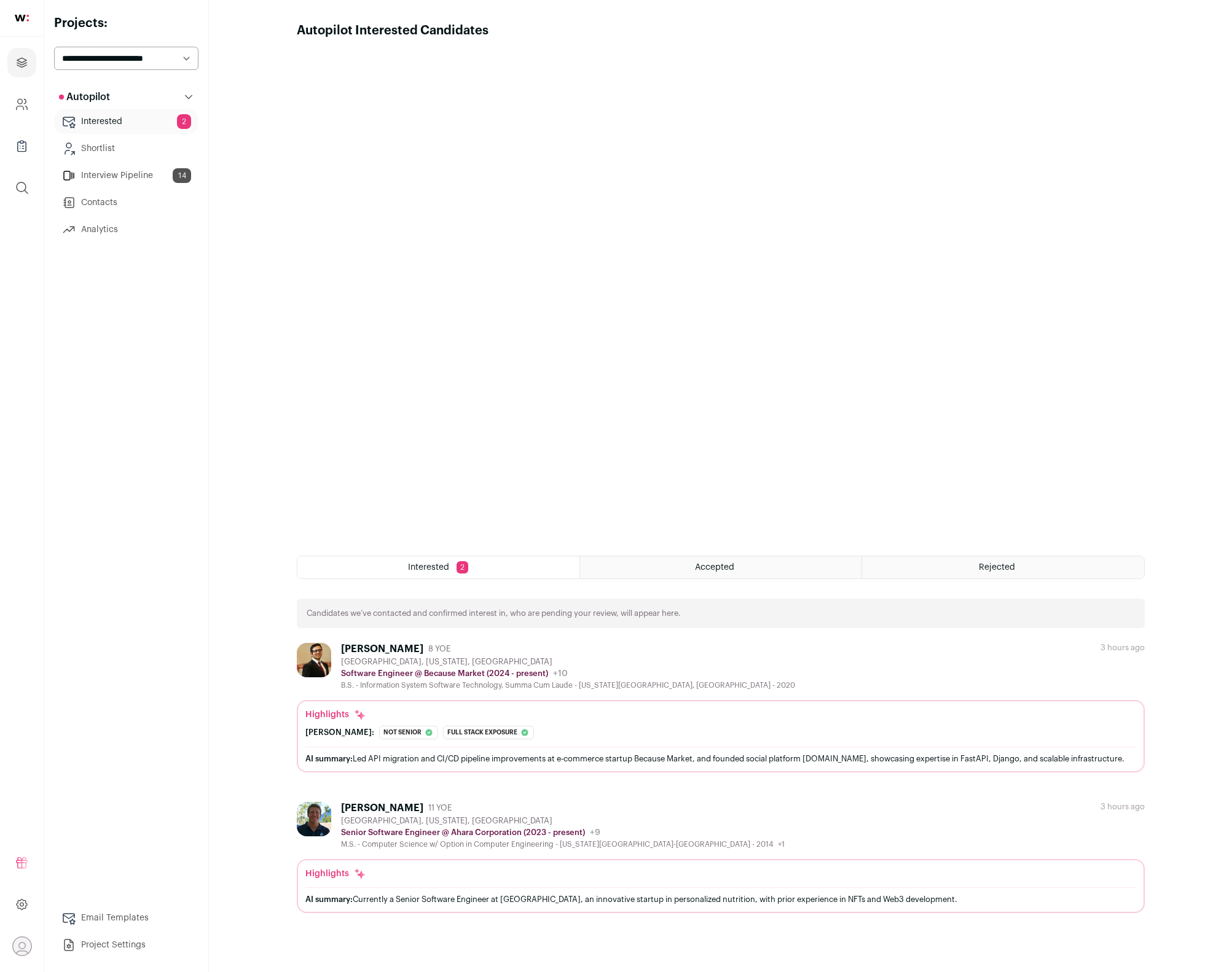
click at [140, 943] on link "Project Settings" at bounding box center [126, 945] width 144 height 25
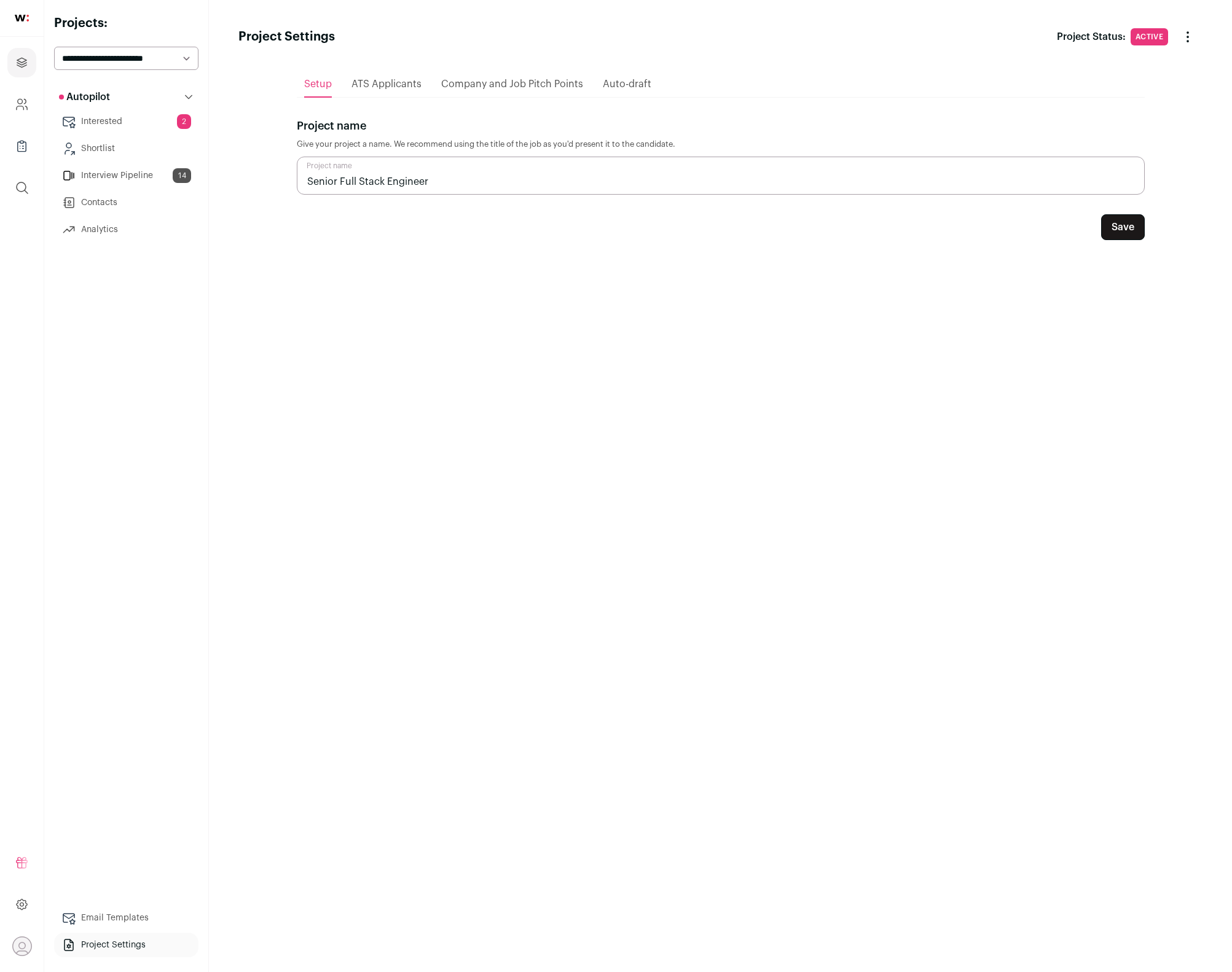
click at [121, 124] on link "Interested 2" at bounding box center [126, 122] width 144 height 25
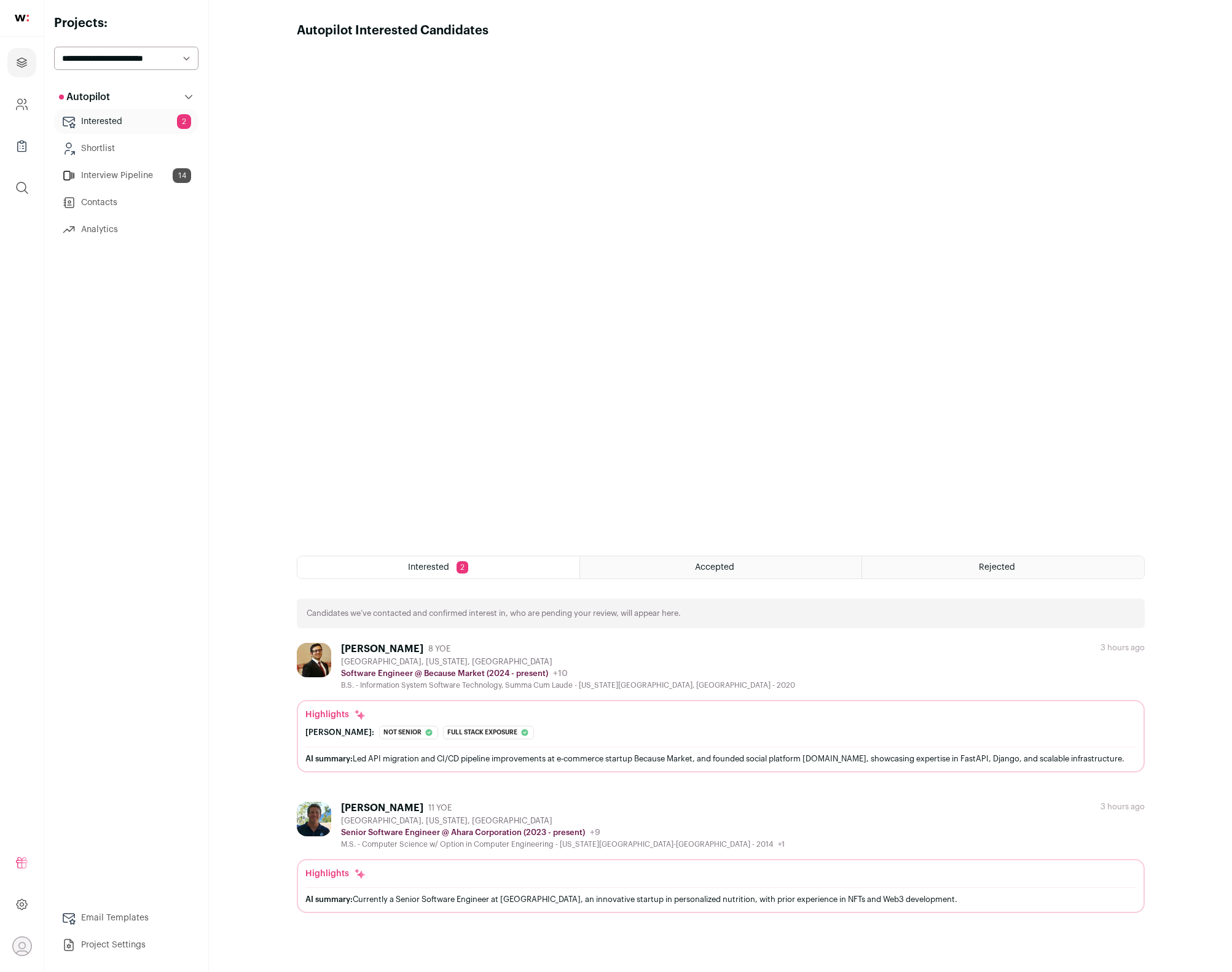
click at [103, 174] on link "Interview Pipeline 14" at bounding box center [126, 176] width 144 height 25
